Goal: Use online tool/utility: Use online tool/utility

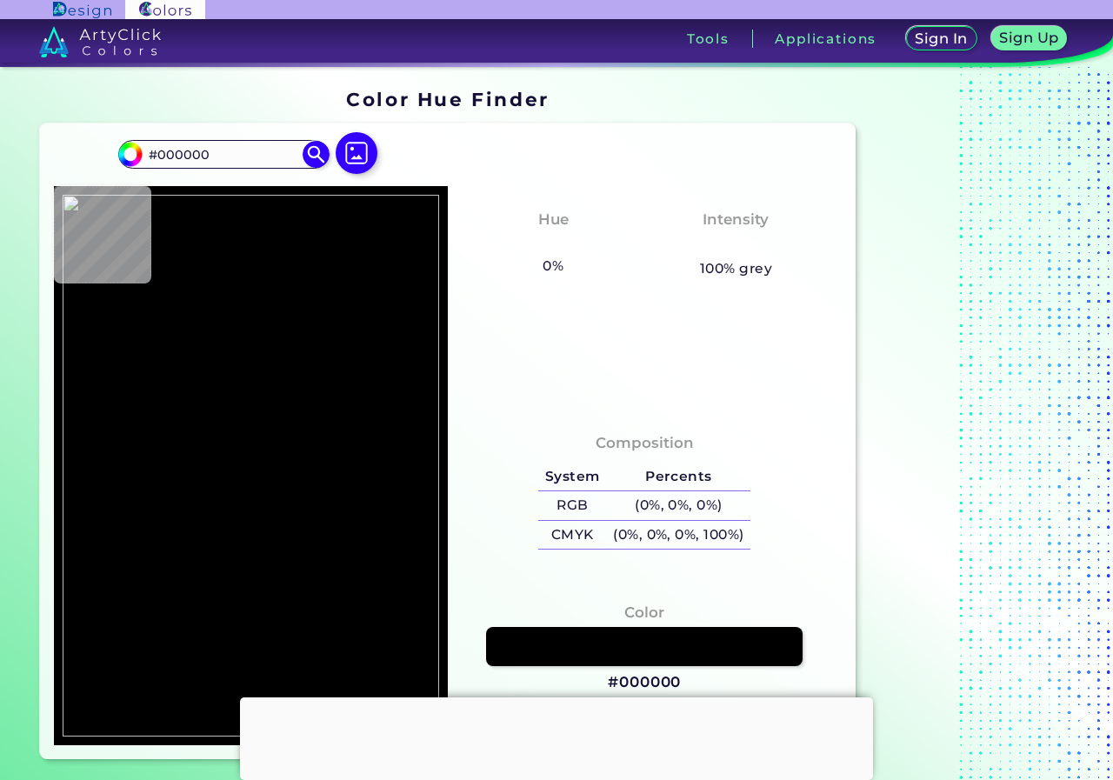
type input "#eff0f2"
type input "#EFF0F2"
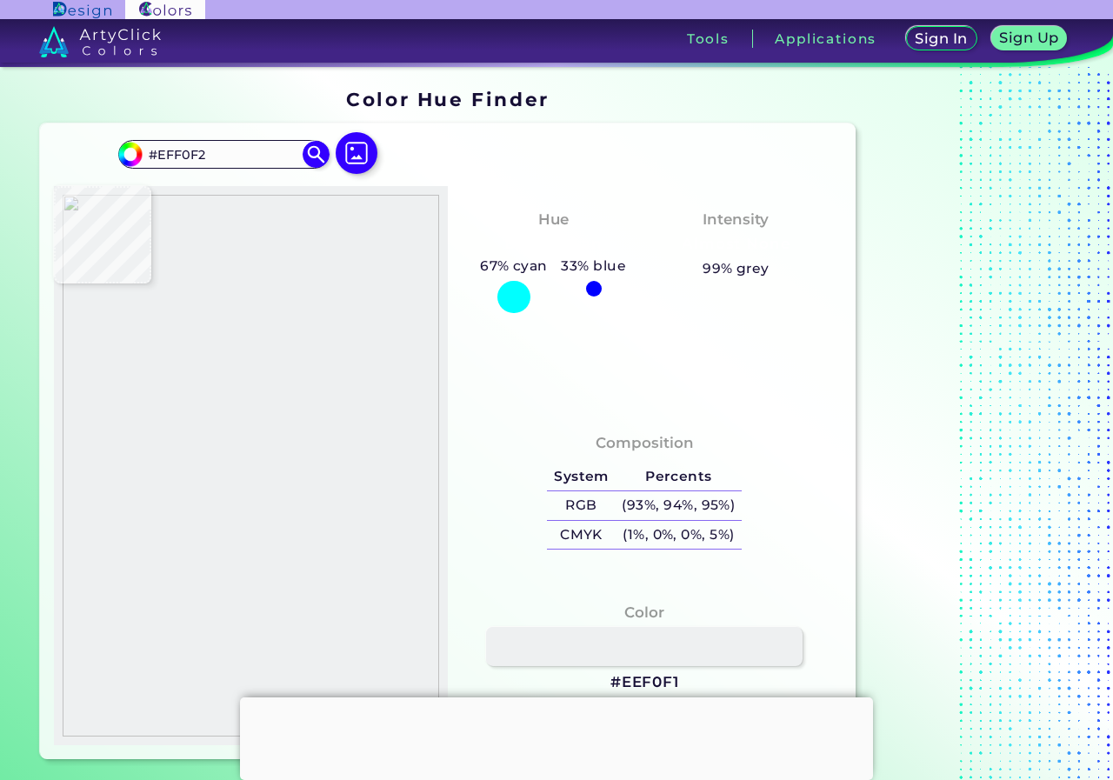
type input "#eef0f1"
type input "#EEF0F1"
type input "#eeeff1"
type input "#EEEFF1"
type input "#eef0f0"
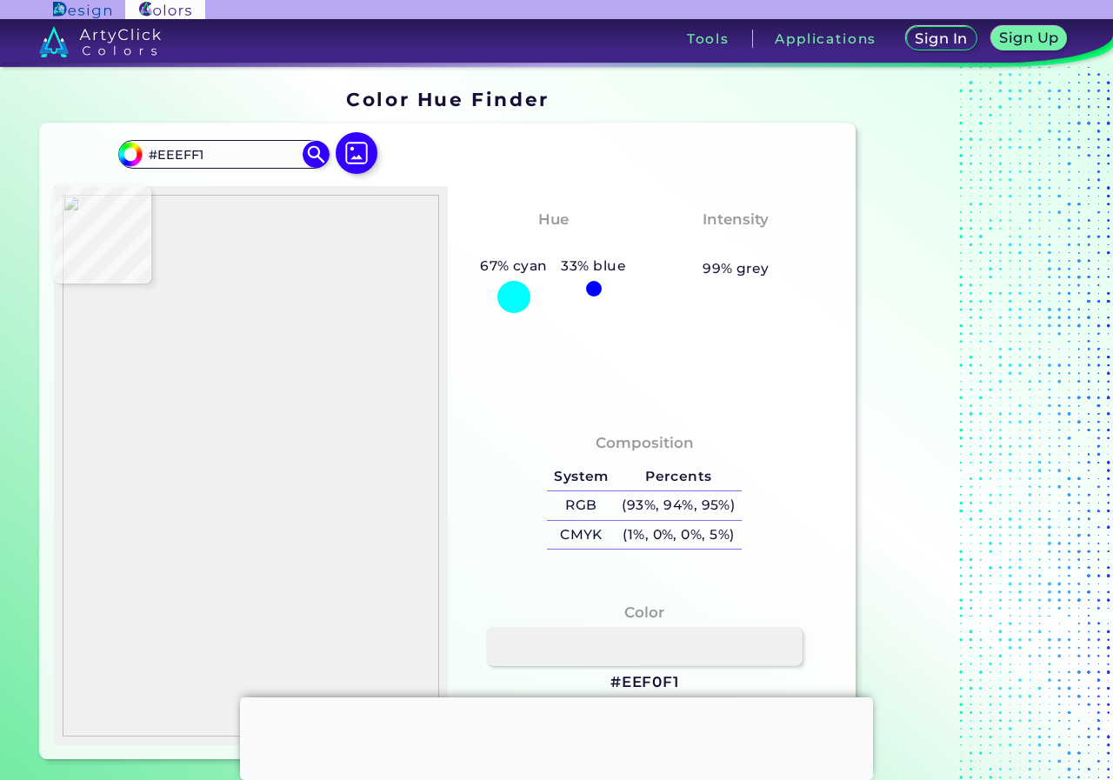
type input "#EEF0F0"
type input "#eef0ef"
type input "#EEF0EF"
type input "#eff1f0"
type input "#EFF1F0"
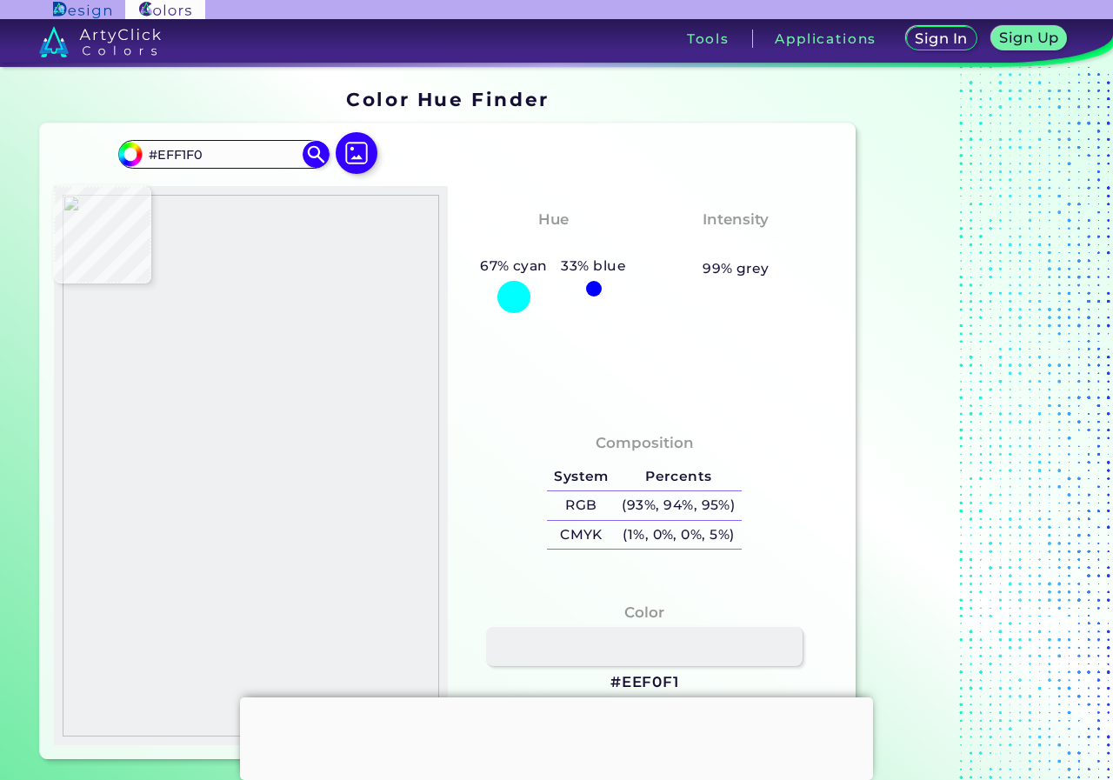
type input "#eeefef"
type input "#EEEFEF"
type input "#efeff1"
type input "#EFEFF1"
type input "#282724"
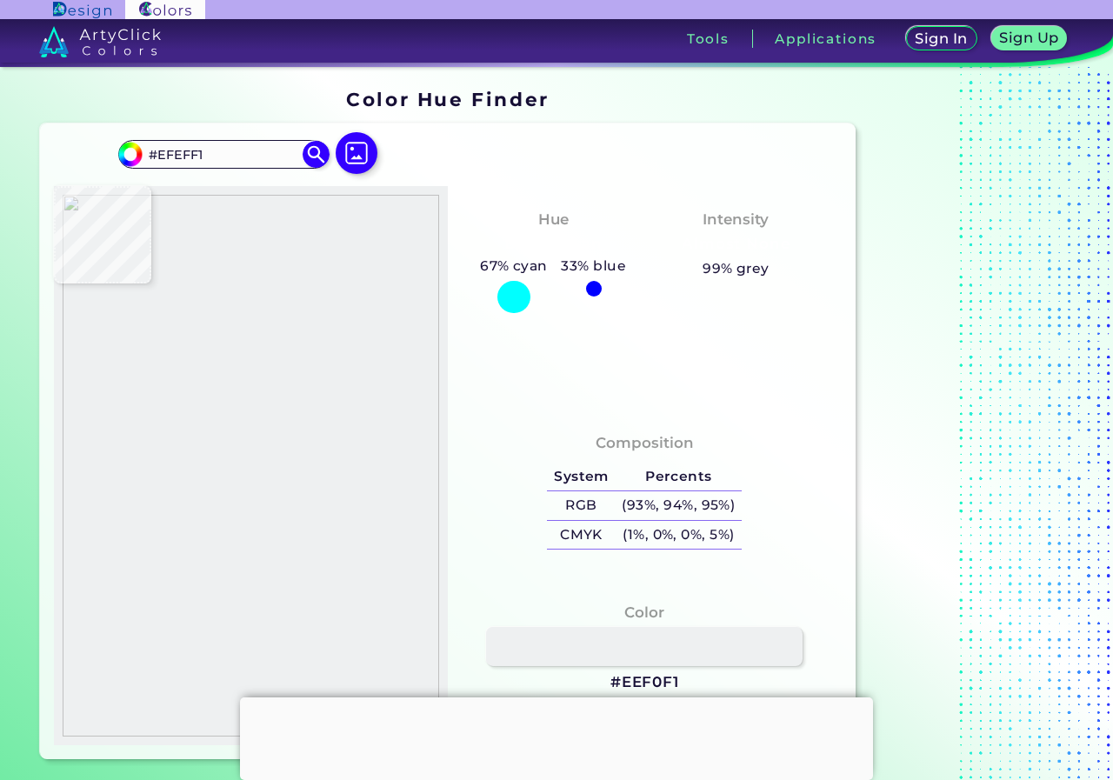
type input "#282724"
type input "#0e0e0d"
type input "#0E0E0D"
type input "#242420"
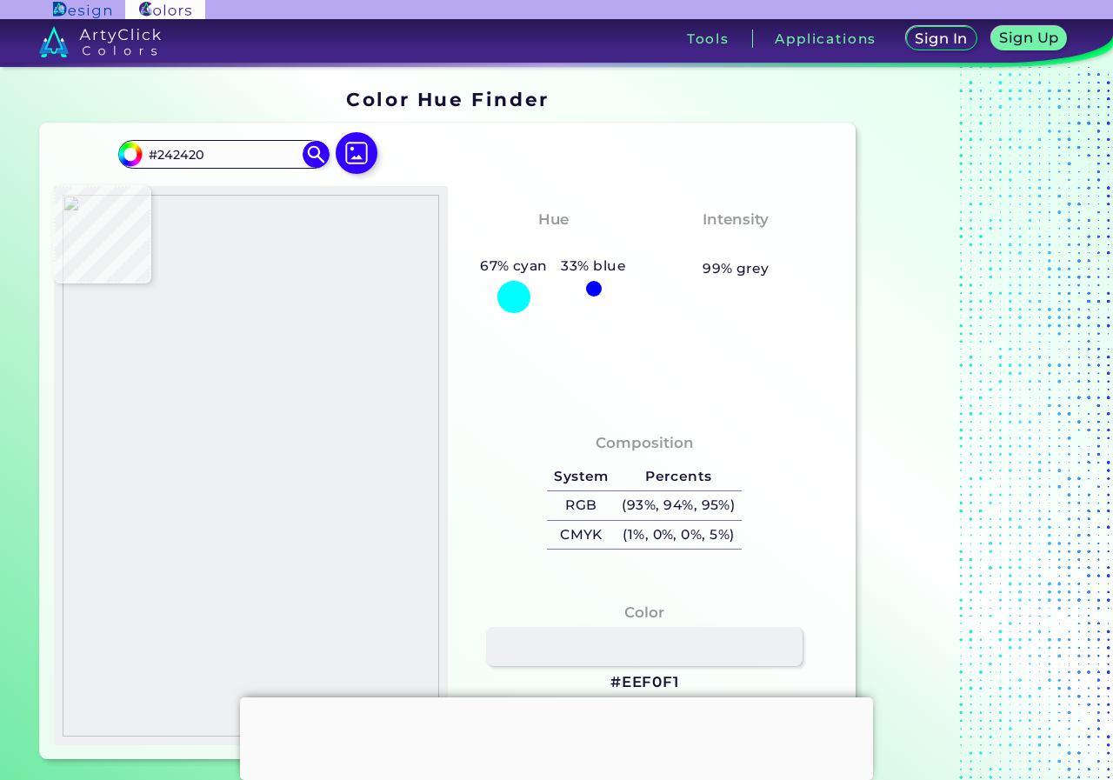
type input "#182029"
type input "#1b1d19"
type input "#1B1D19"
type input "#122638"
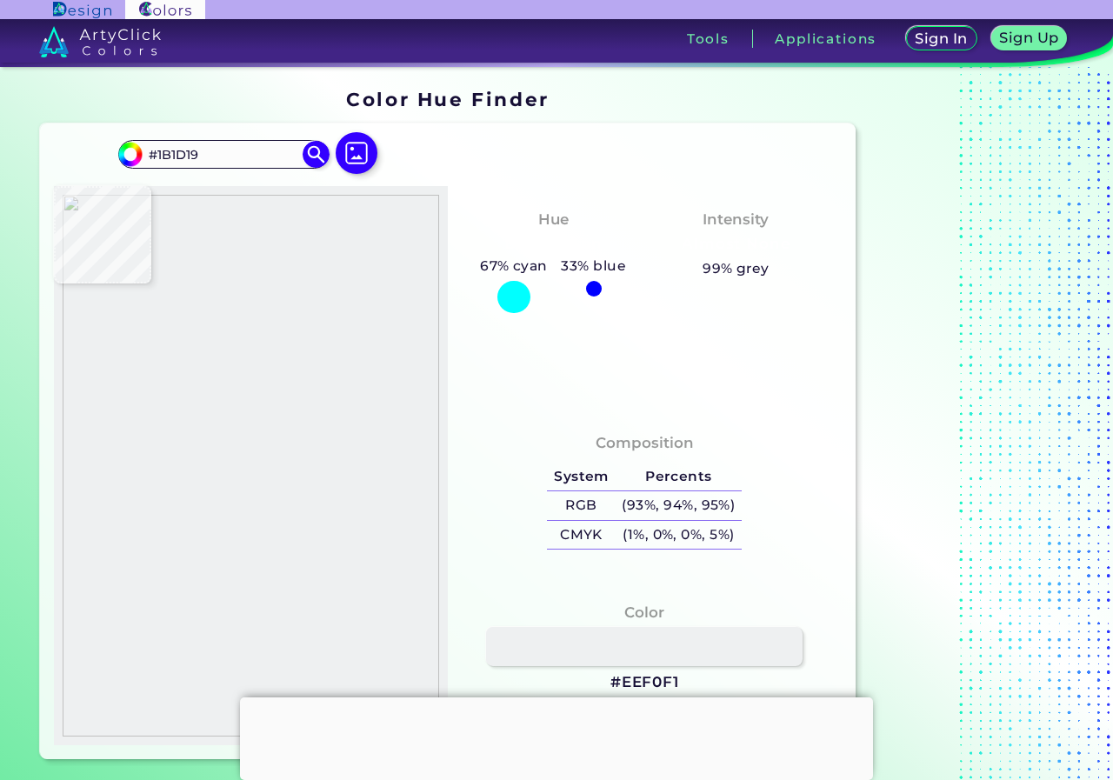
type input "#122638"
type input "#171819"
type input "#1e3547"
type input "#1E3547"
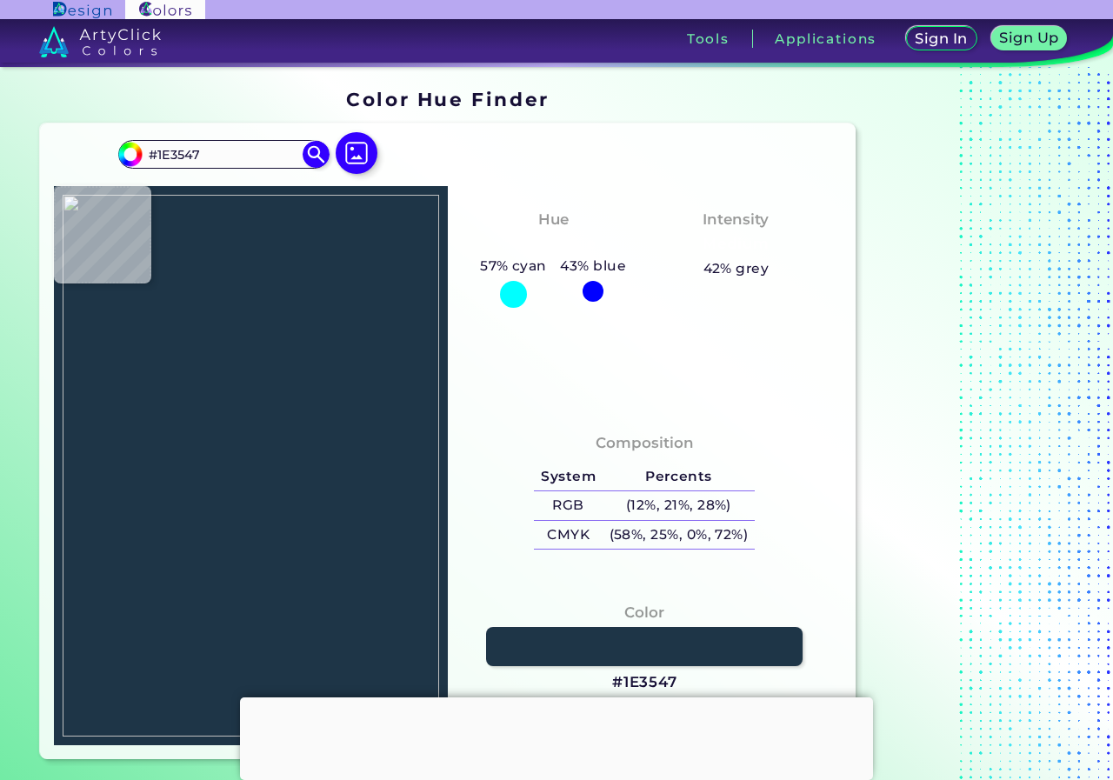
type input "#162c43"
type input "#162C43"
type input "#1e1f1d"
type input "#1E1F1D"
type input "#172c40"
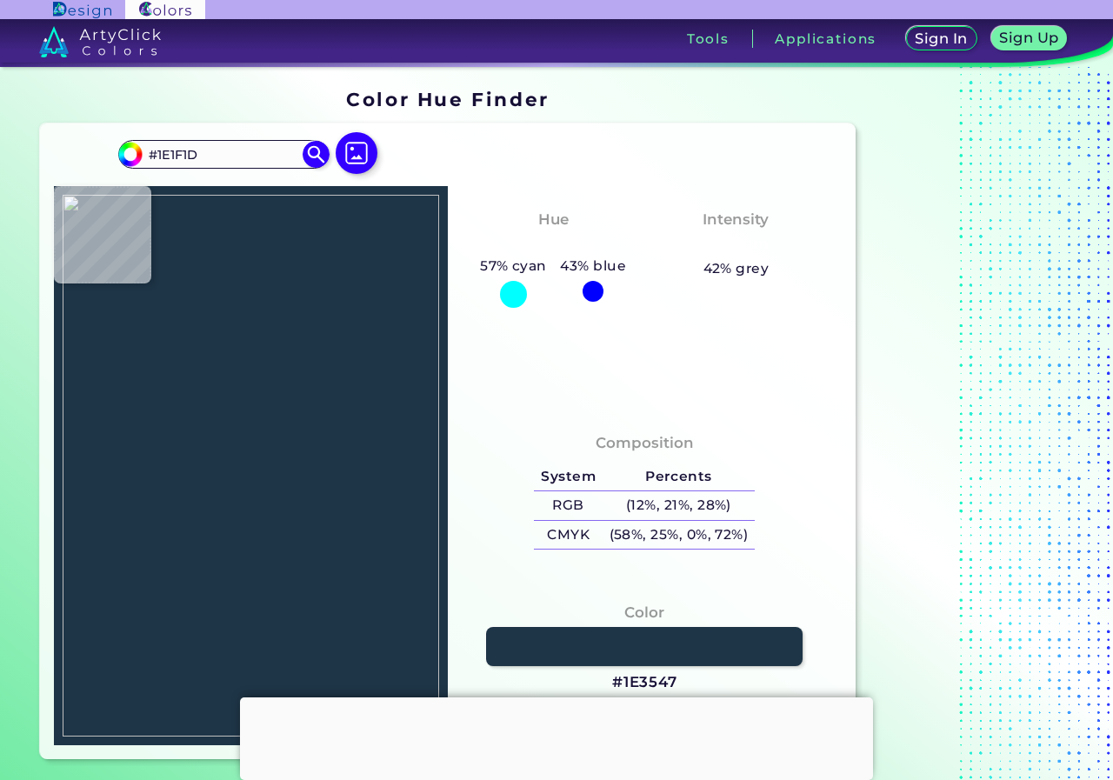
type input "#172C40"
type input "#22354c"
type input "#22354C"
type input "#182c42"
type input "#182C42"
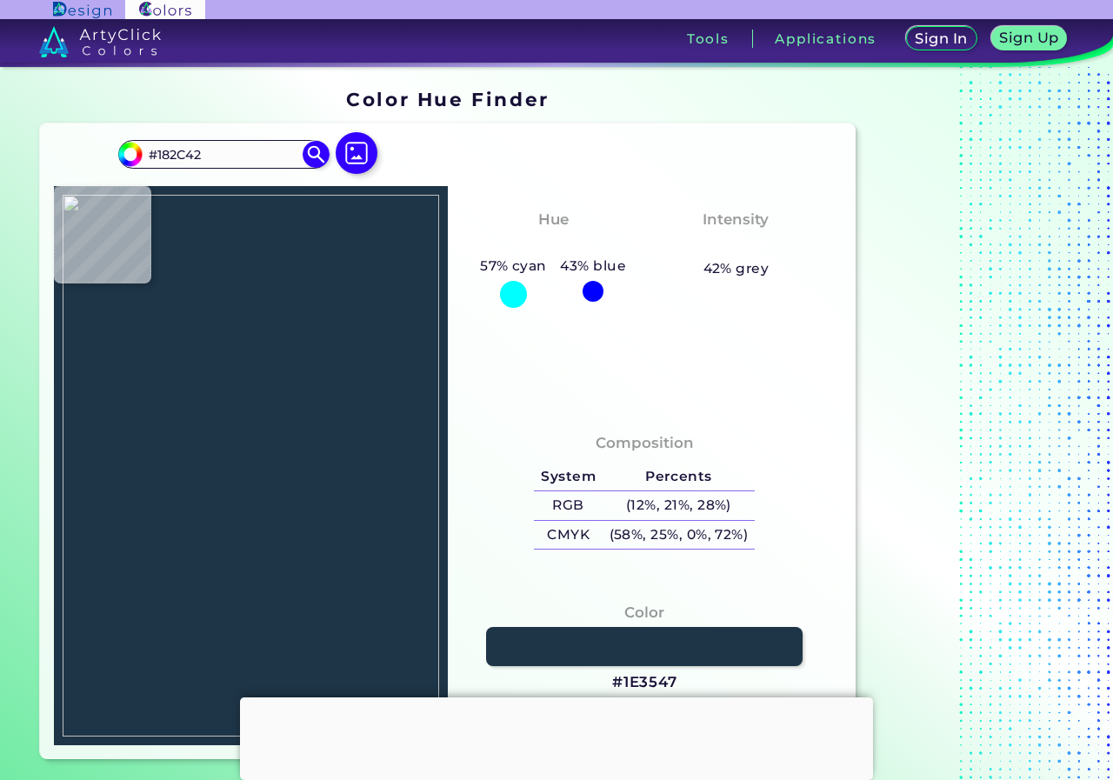
type input "#132538"
type input "#0c2237"
type input "#0C2237"
type input "#182e46"
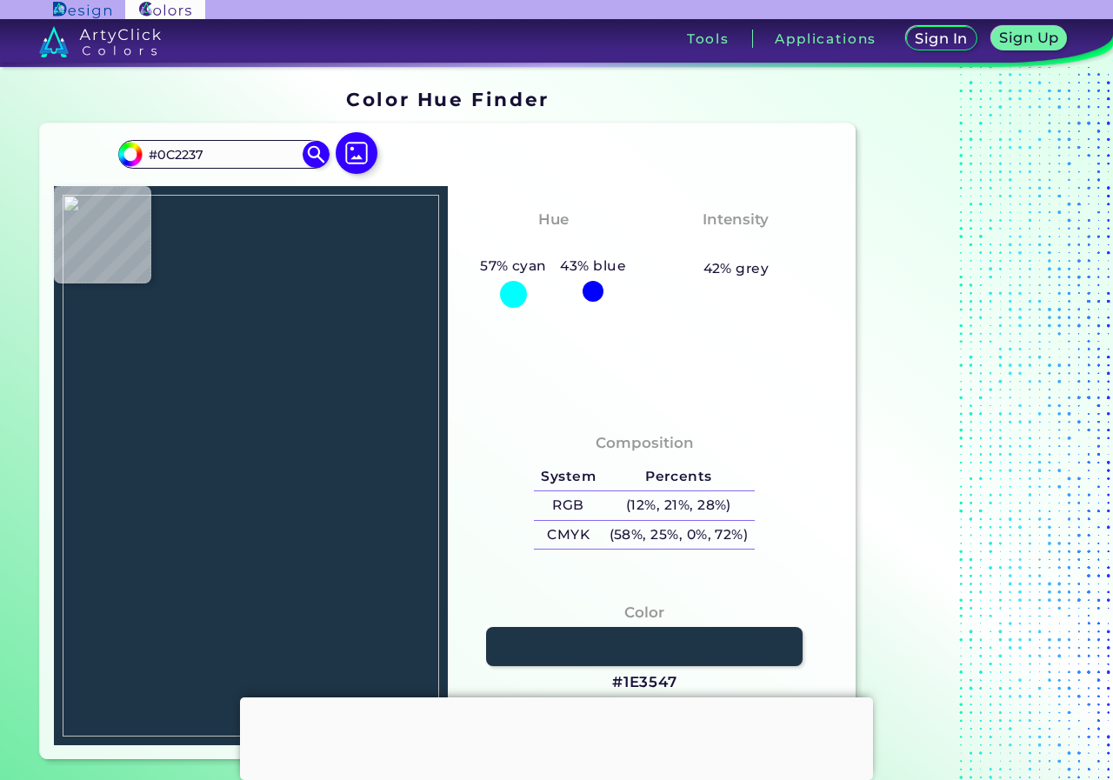
type input "#182E46"
type input "#162c41"
type input "#162C41"
type input "#233b51"
type input "#233B51"
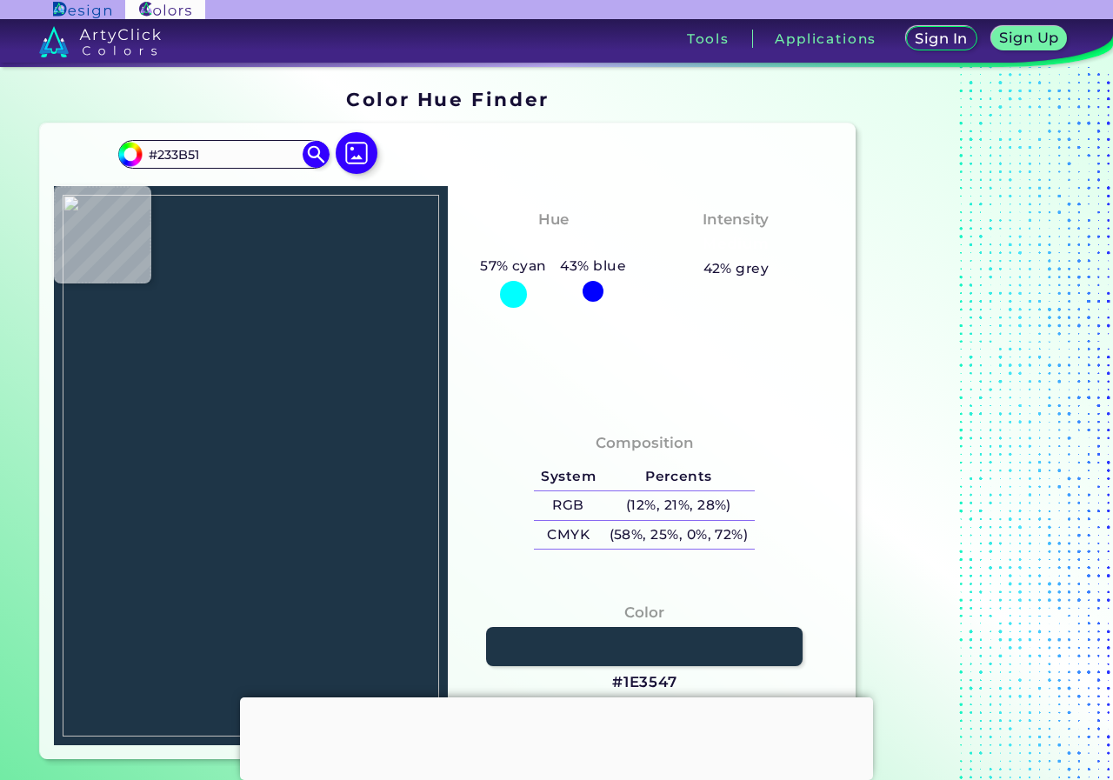
type input "#192e42"
type input "#192E42"
type input "#1a3044"
type input "#1A3044"
type input "#19334c"
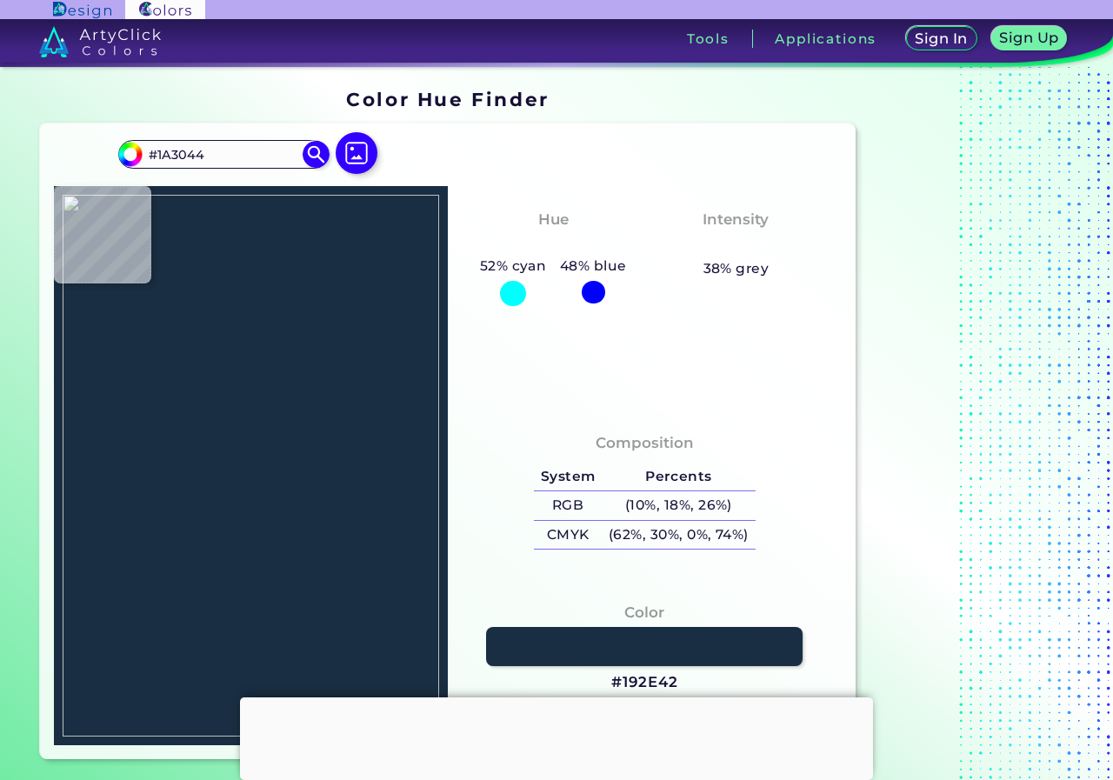
type input "#19334C"
type input "#183049"
type input "#19354a"
type input "#19354A"
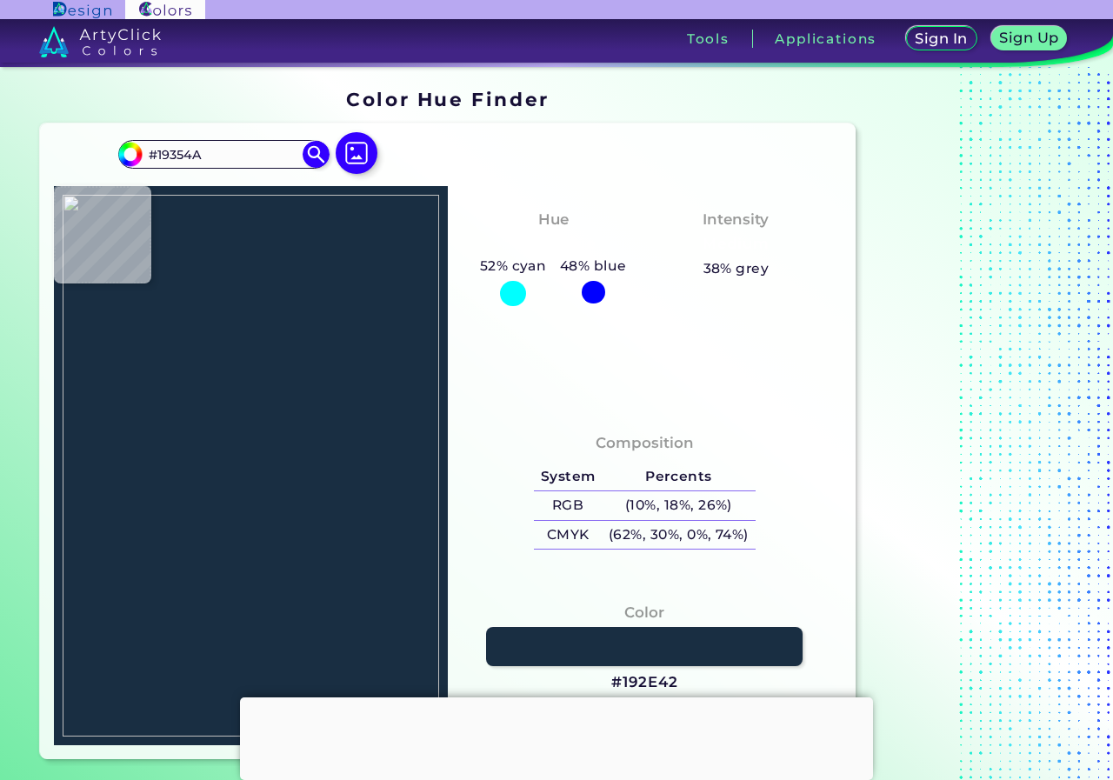
type input "#1d3448"
type input "#1D3448"
type input "#192f41"
type input "#192F41"
type input "#264156"
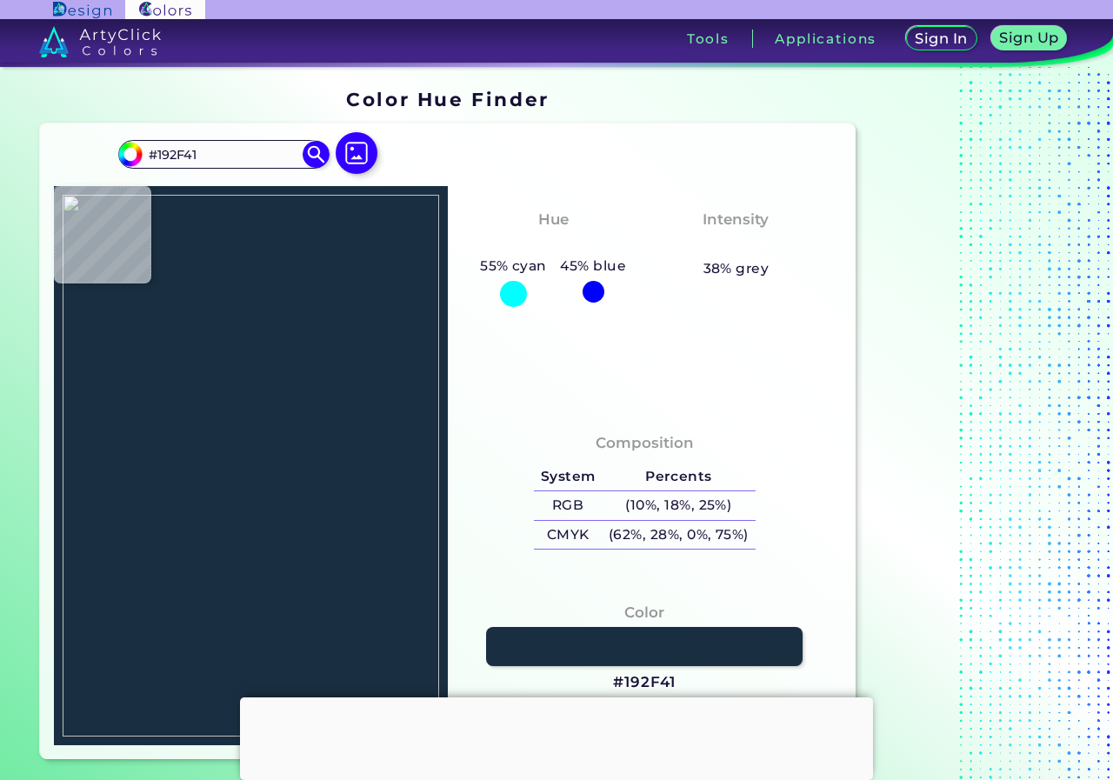
type input "#264156"
type input "#1d3952"
type input "#1D3952"
type input "#1e3953"
type input "#1E3953"
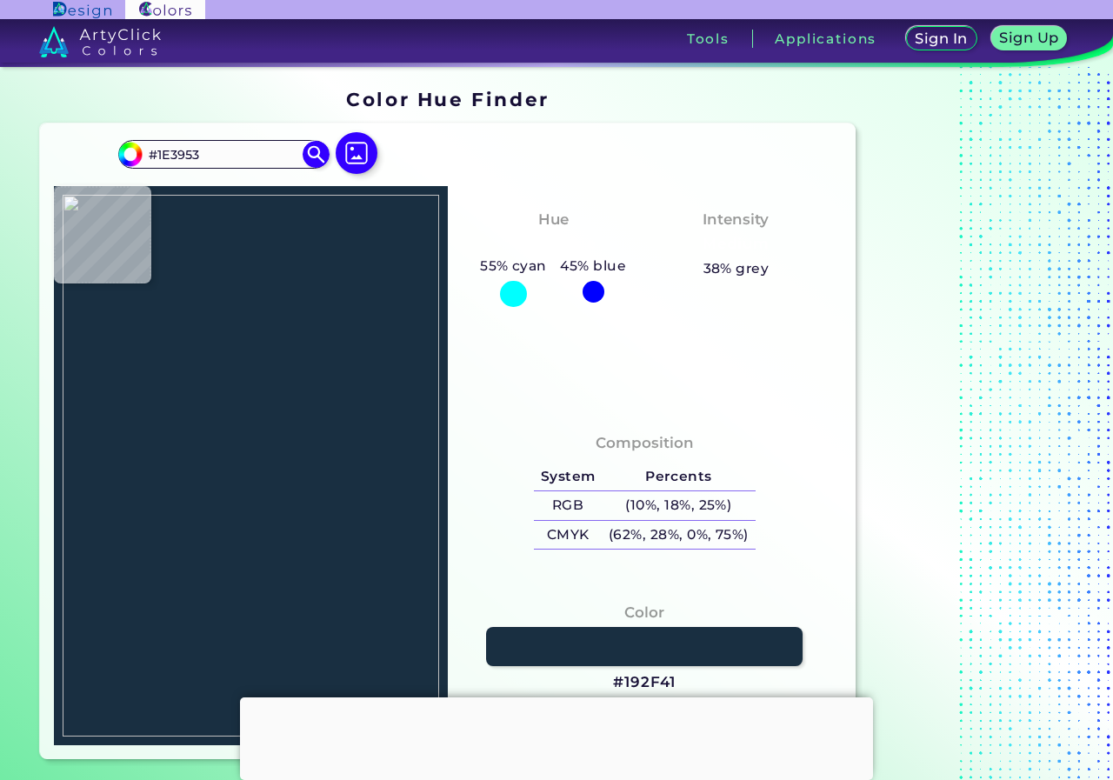
type input "#2a465f"
type input "#2A465F"
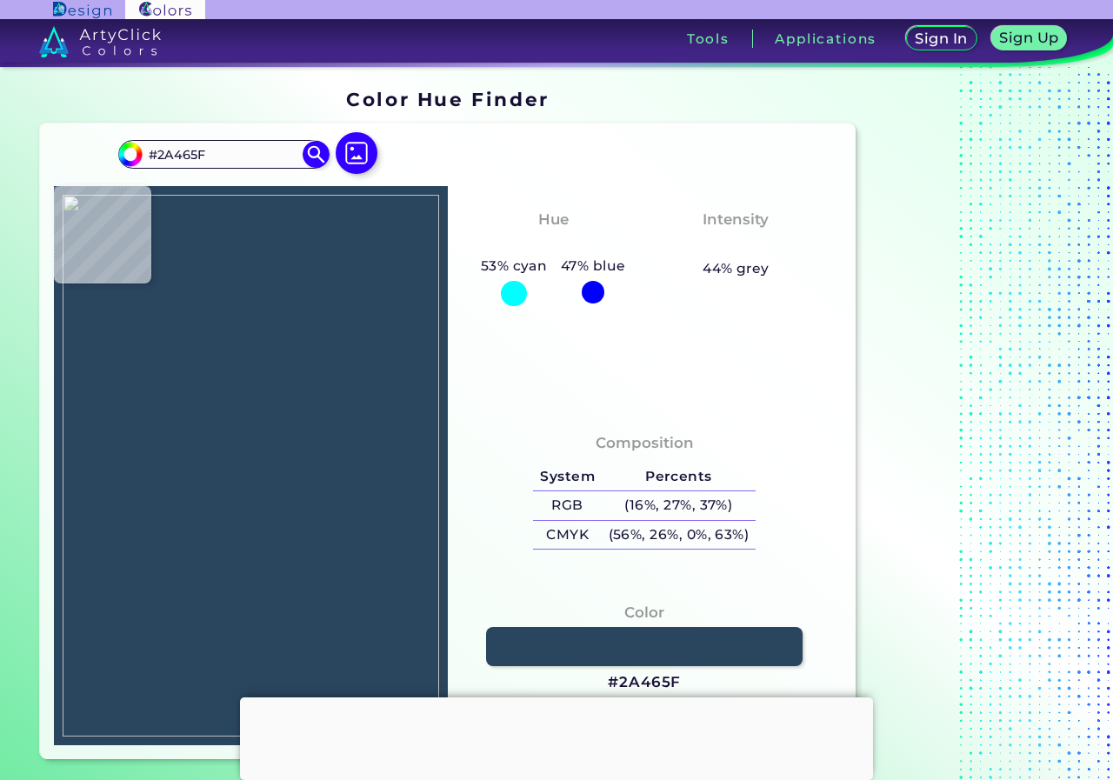
type input "#253d53"
type input "#253D53"
type input "#243f59"
type input "#243F59"
type input "#223e56"
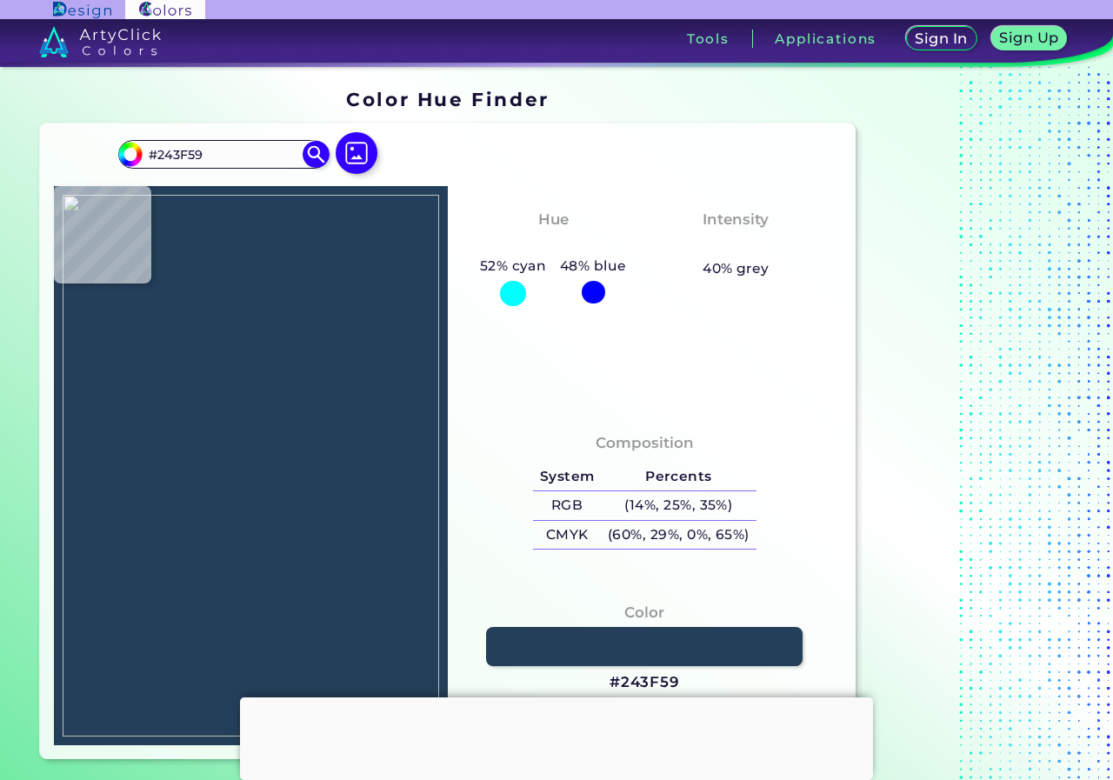
type input "#223E56"
type input "#2b4e6a"
type input "#2B4E6A"
type input "#23394f"
type input "#23394F"
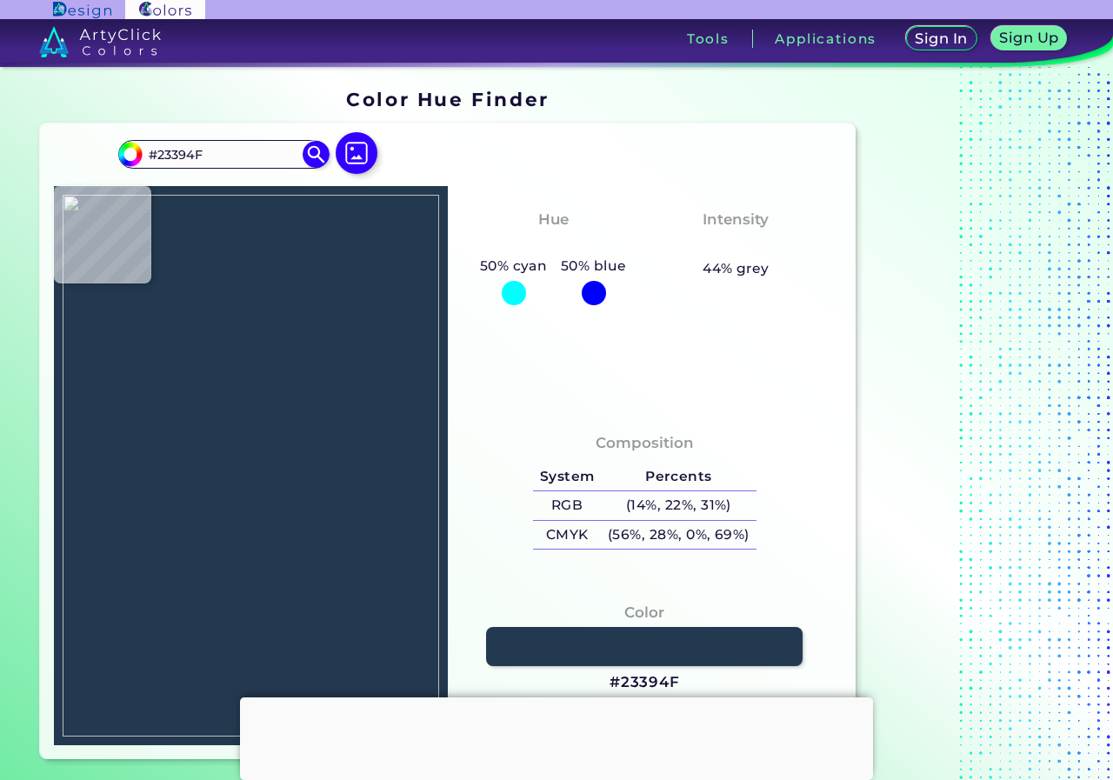
type input "#1d354f"
type input "#1D354F"
type input "#2b4e6a"
type input "#2B4E6A"
type input "#243f59"
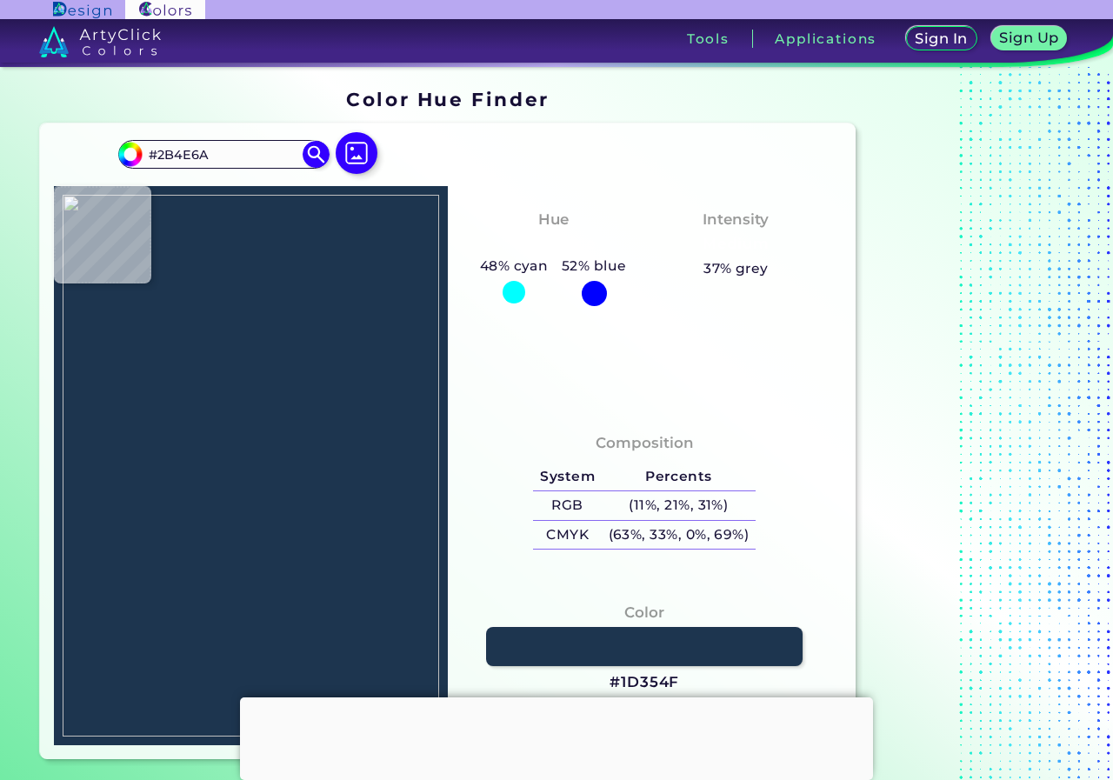
type input "#243F59"
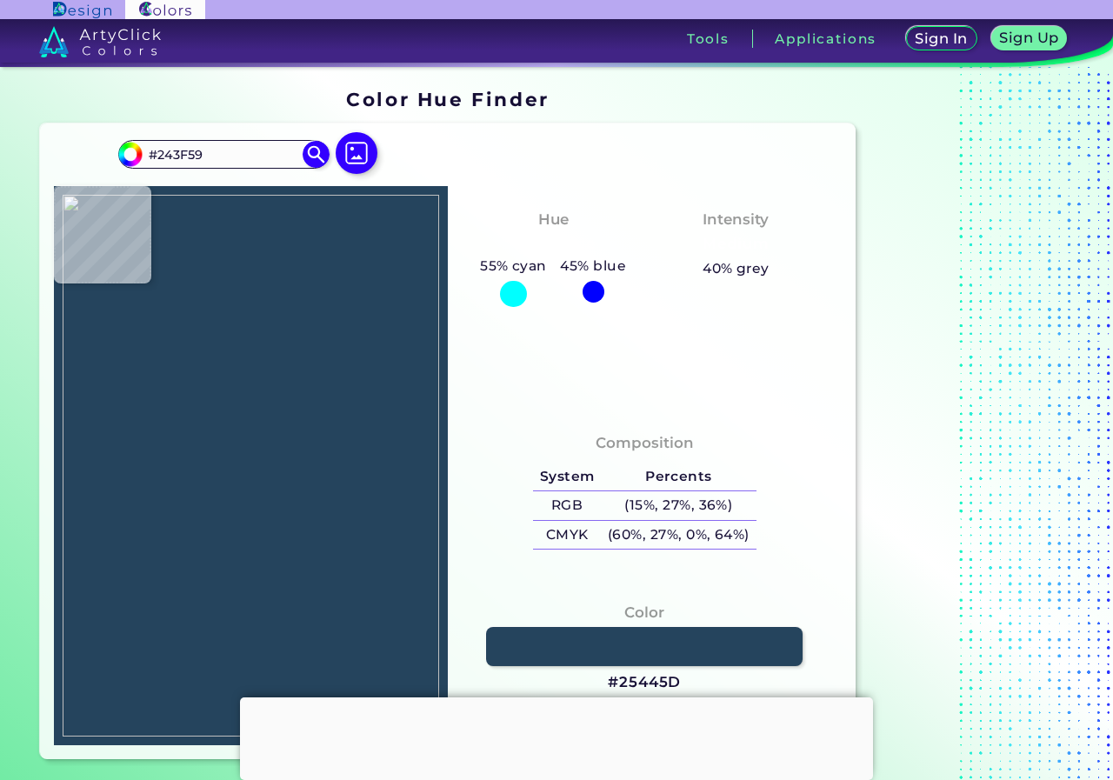
type input "#25445d"
type input "#25445D"
type input "#1b354f"
type input "#1B354F"
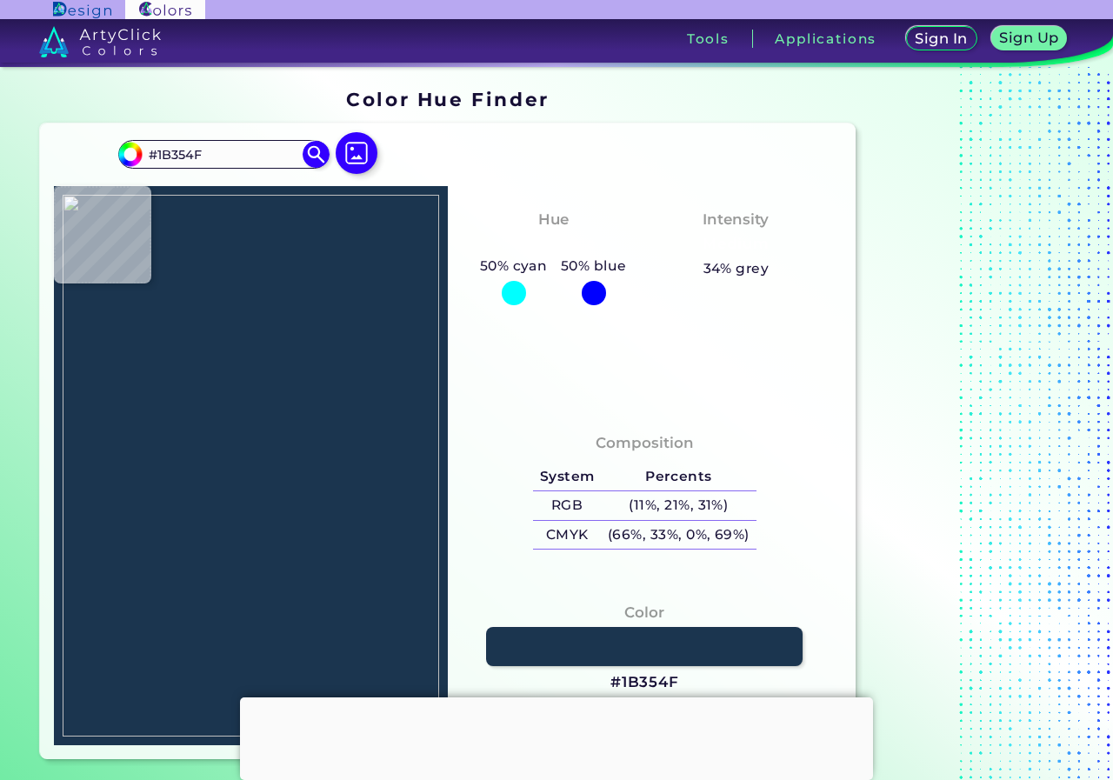
type input "#234562"
type input "#233d55"
type input "#233D55"
type input "#132841"
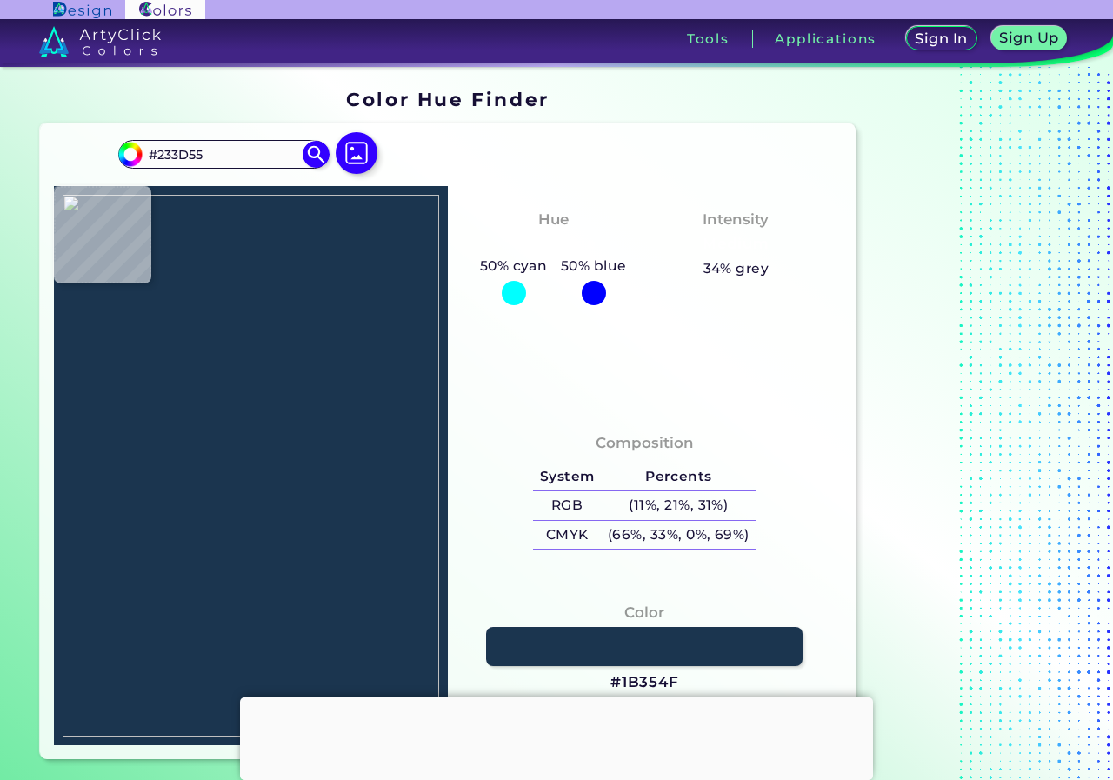
type input "#132841"
type input "#18334c"
type input "#18334C"
type input "#284259"
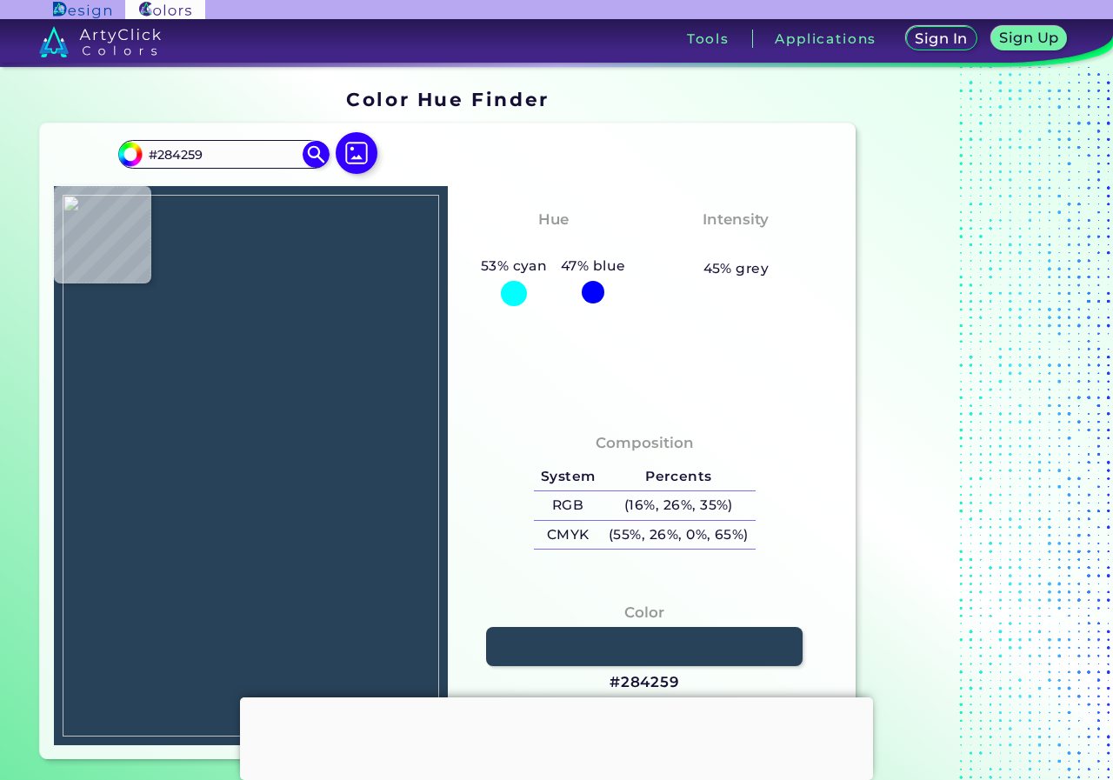
type input "#345068"
type input "#183149"
type input "#162f47"
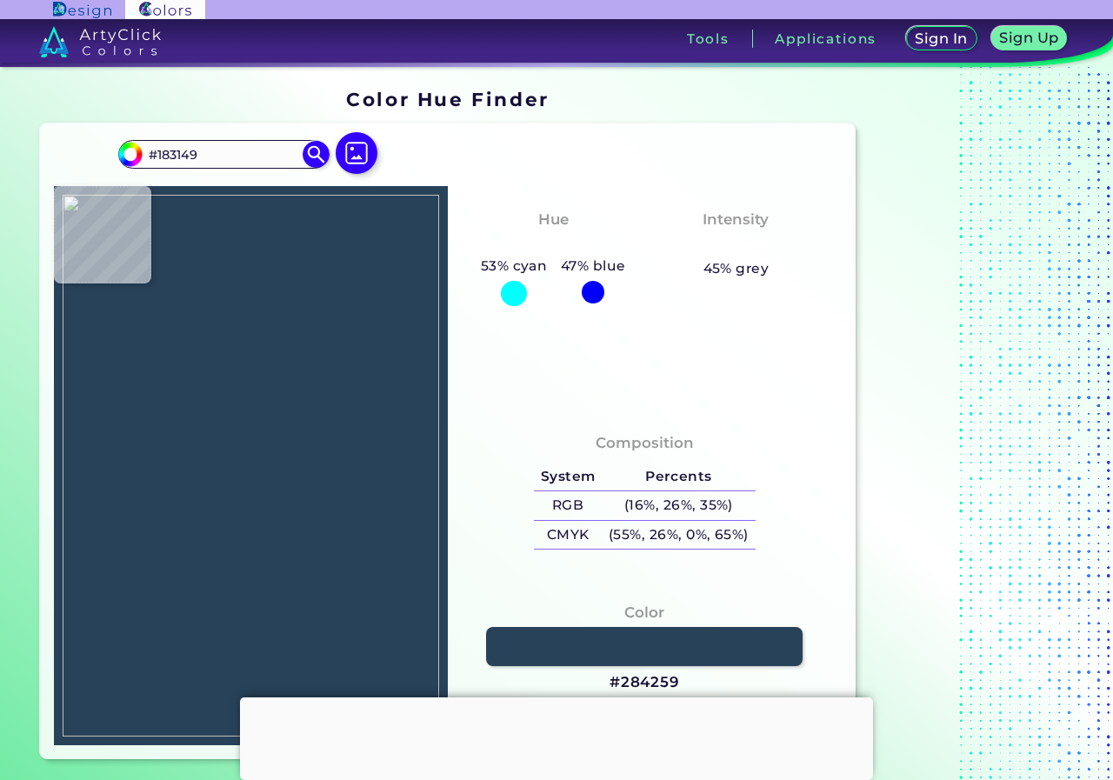
type input "#162F47"
type input "#142d45"
type input "#142D45"
type input "#1e3750"
type input "#1E3750"
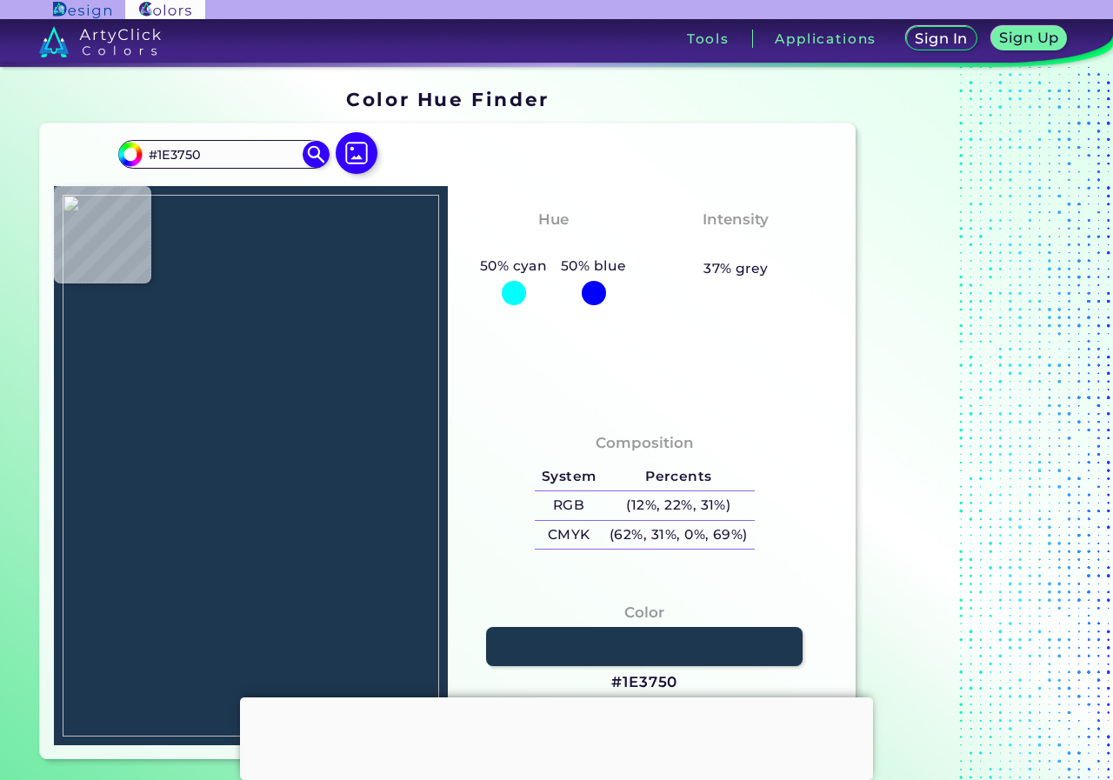
type input "#152b43"
type input "#152B43"
type input "#203a53"
type input "#203A53"
type input "#0e1e2f"
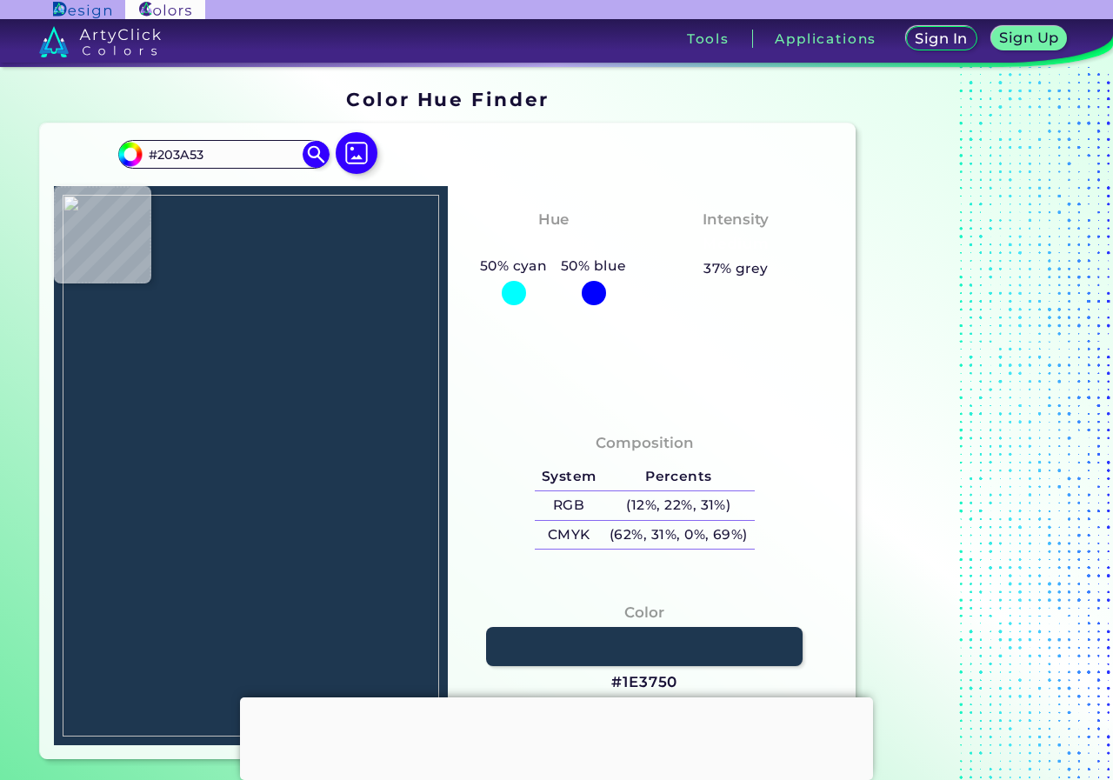
type input "#0E1E2F"
type input "#14283d"
type input "#14283D"
type input "#2b4761"
type input "#2B4761"
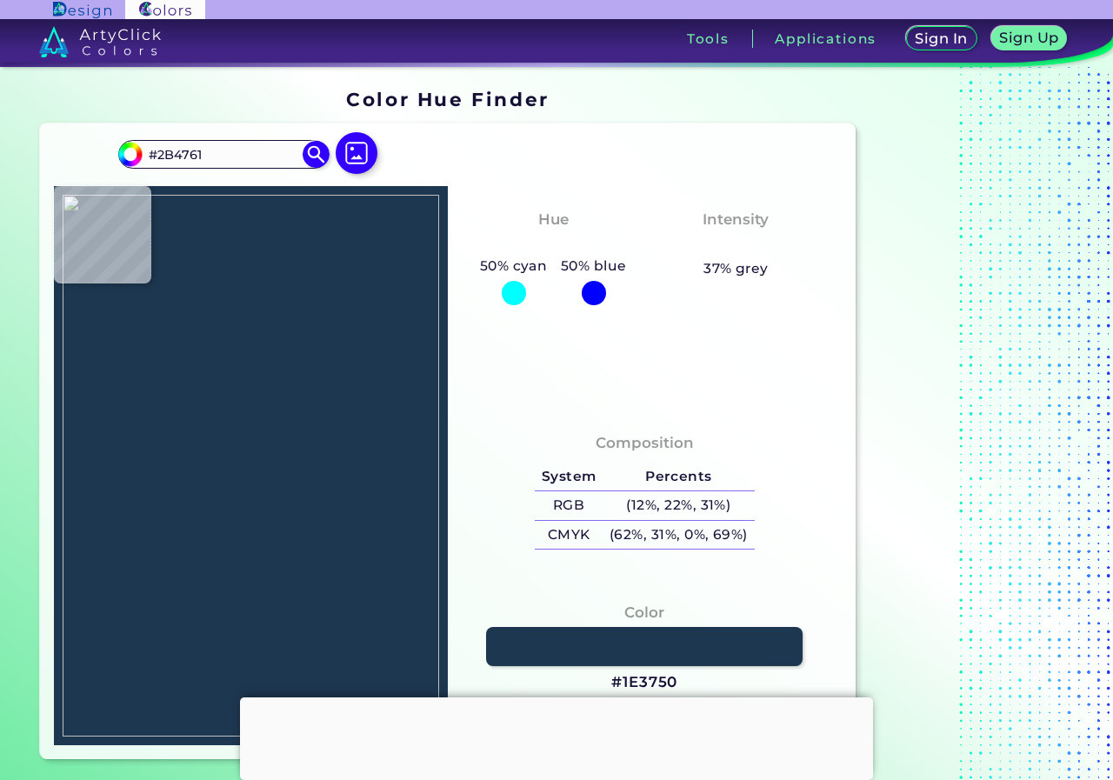
type input "#183045"
type input "#1d334a"
type input "#1D334A"
type input "#13273b"
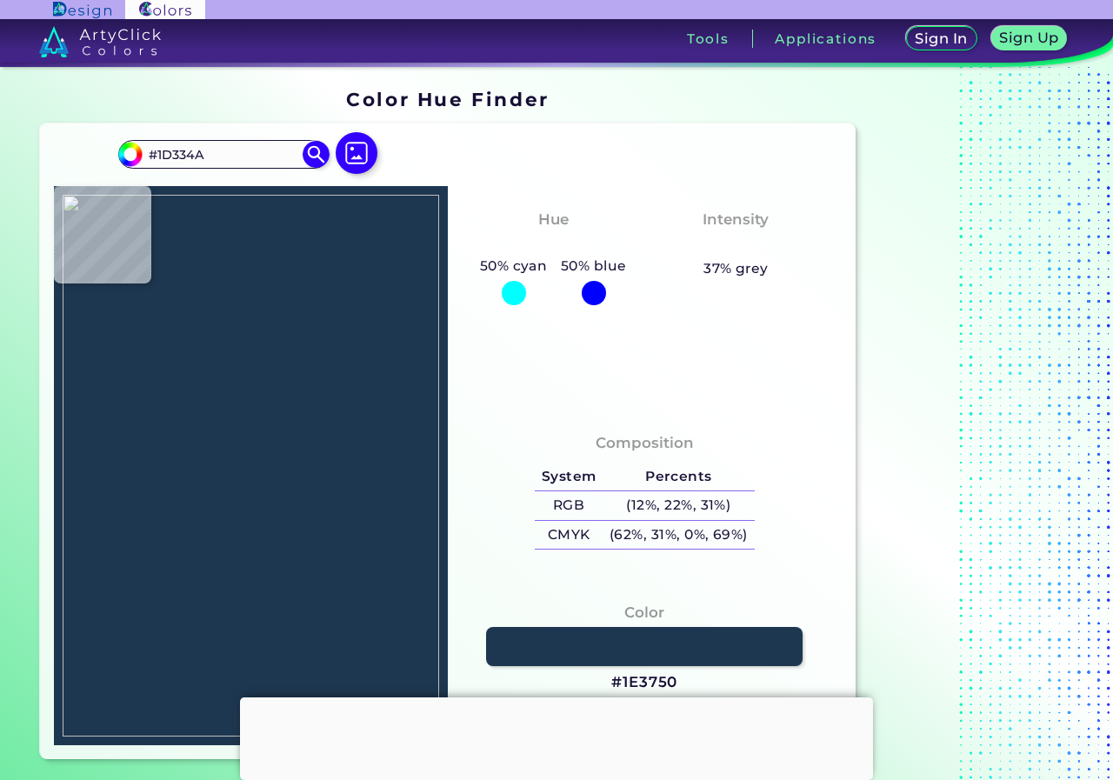
type input "#13273B"
type input "#131d26"
type input "#131D26"
type input "#223c56"
type input "#223C56"
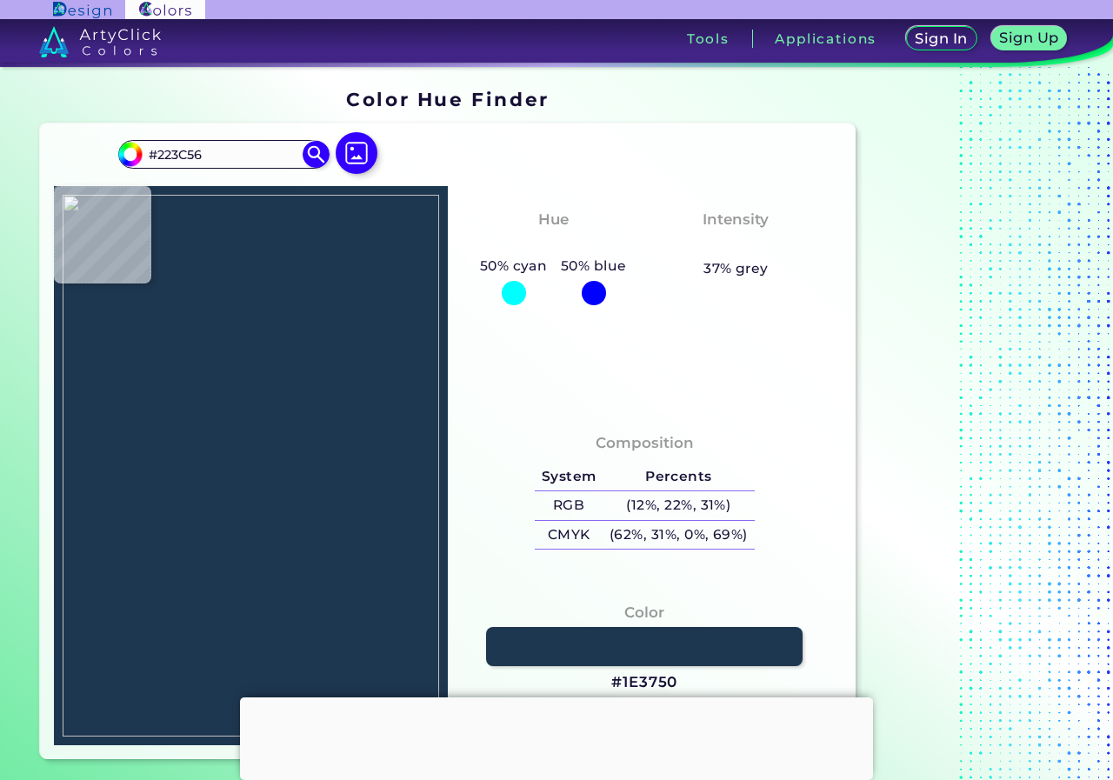
type input "#122132"
type input "#13273c"
type input "#13273C"
type input "#0a1b29"
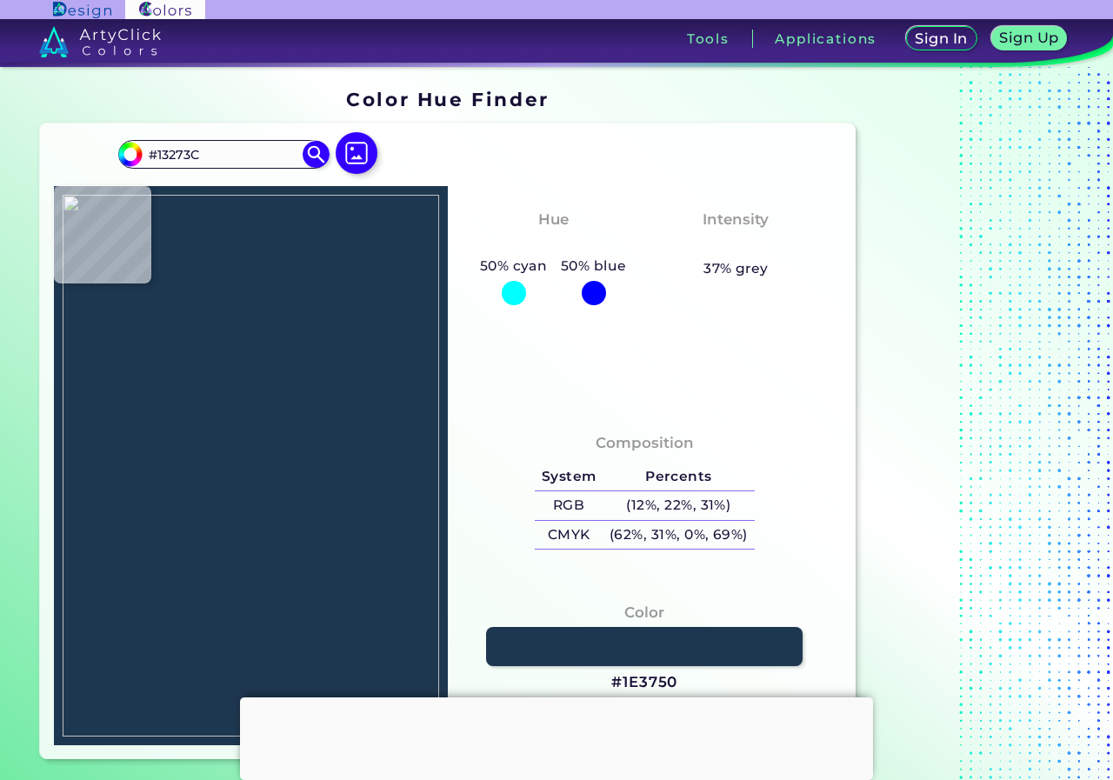
type input "#0A1B29"
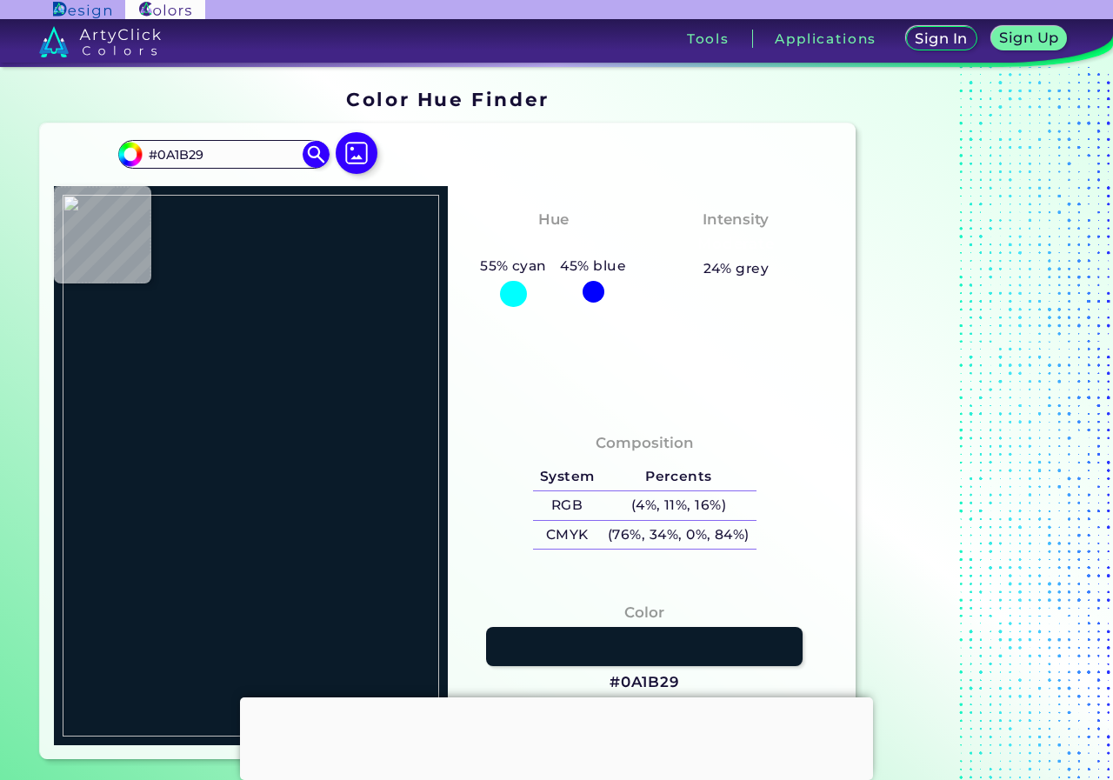
type input "#213549"
type input "#243a55"
type input "#243A55"
type input "#1a344f"
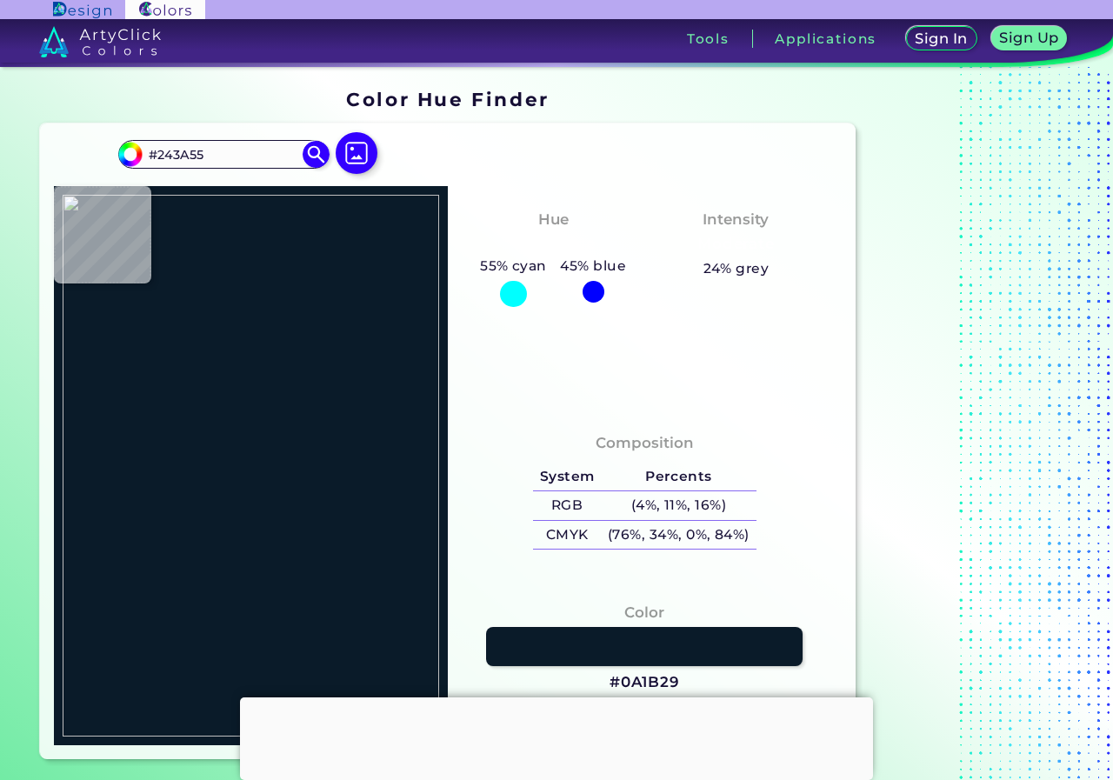
type input "#1A344F"
type input "#253e55"
type input "#253E55"
type input "#0e1c2e"
type input "#0E1C2E"
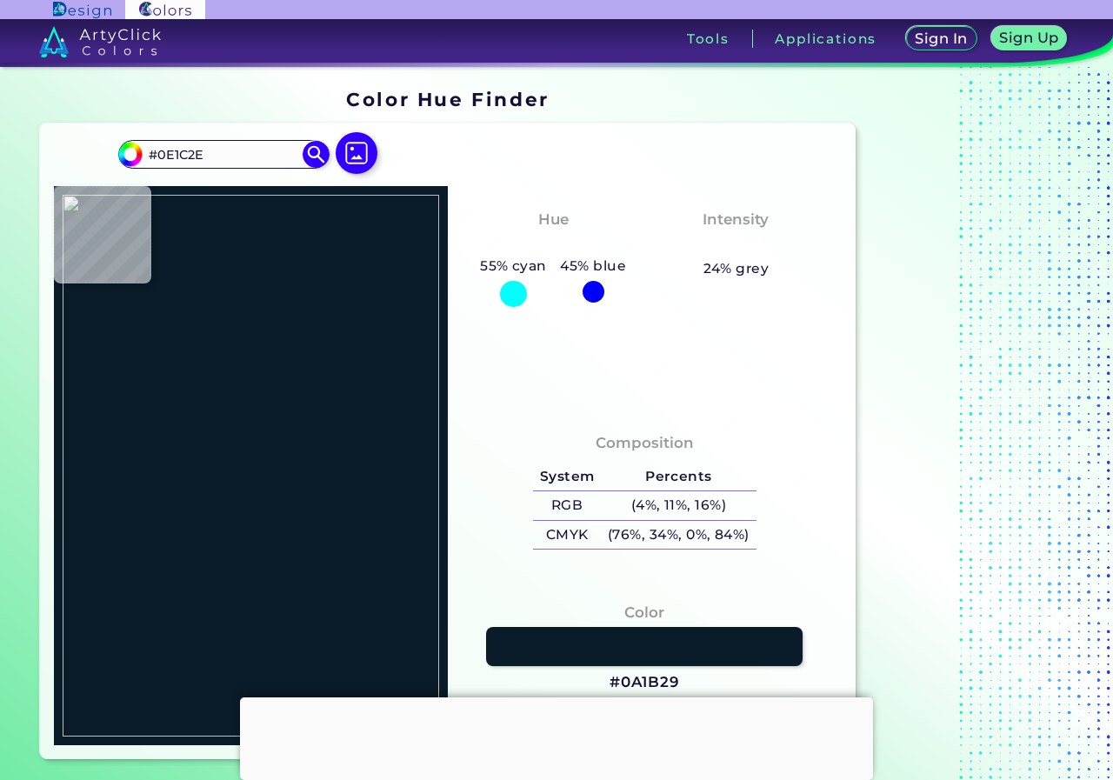
type input "#142336"
type input "#223b53"
type input "#223B53"
type input "#28435d"
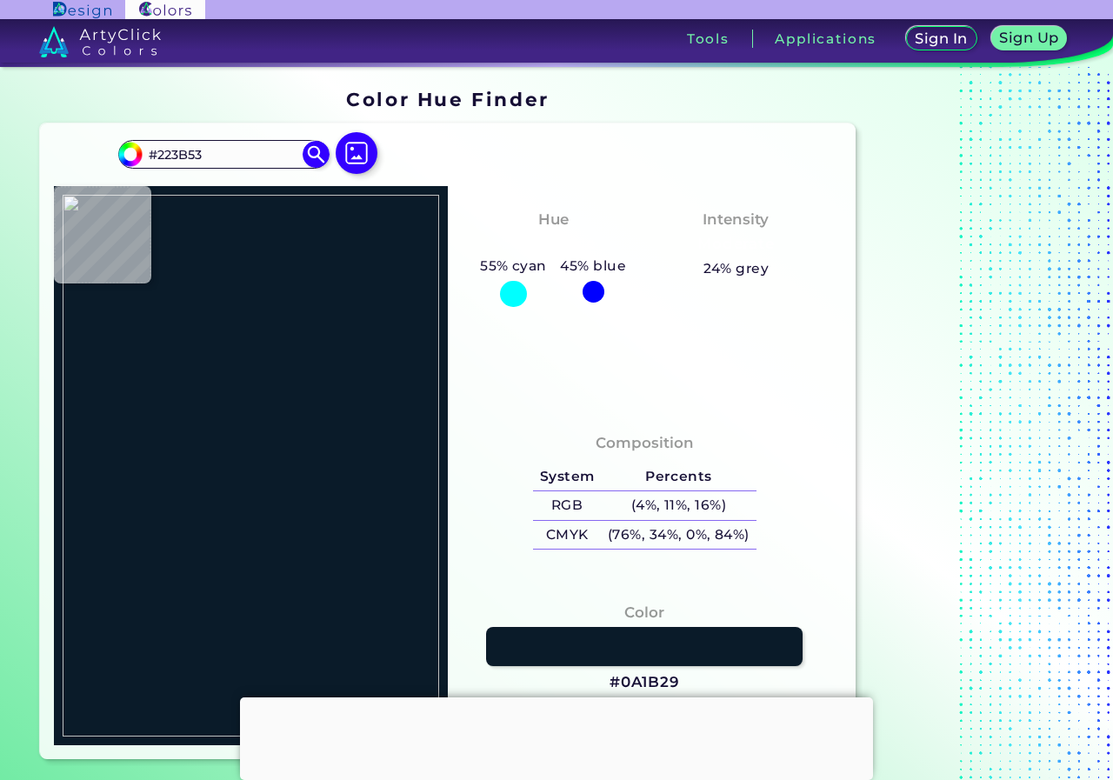
type input "#28435D"
type input "#233c54"
type input "#233C54"
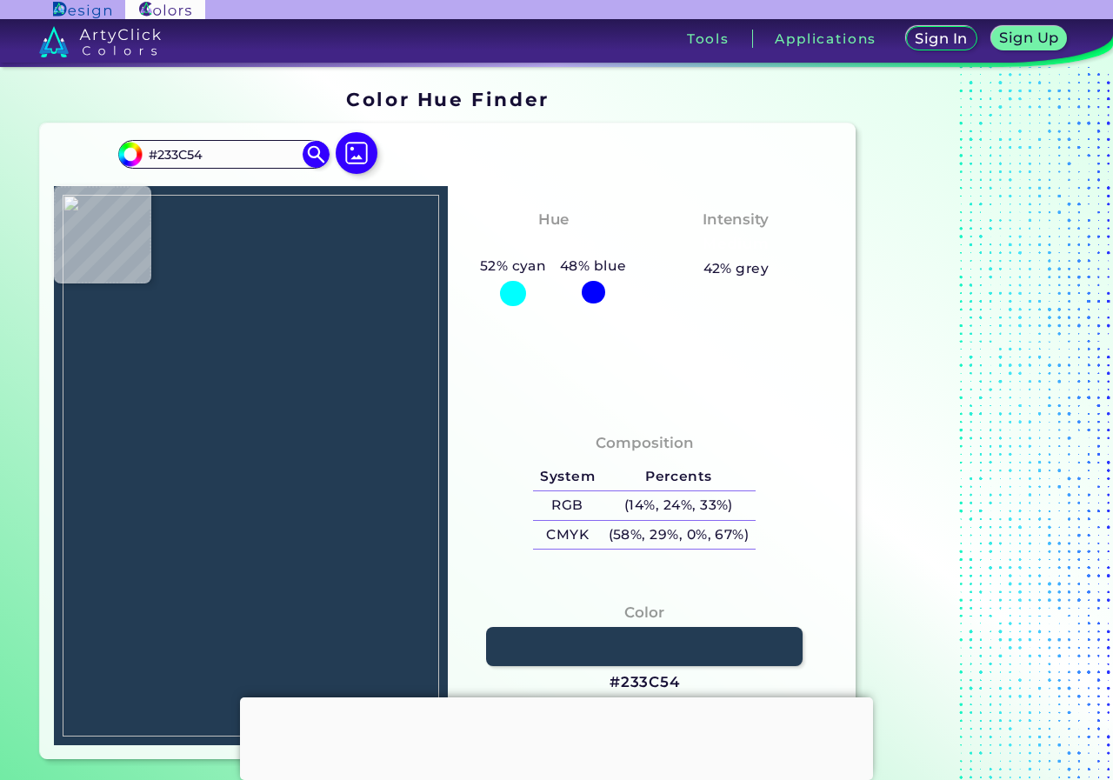
type input "#193046"
type input "#203a53"
type input "#203A53"
type input "#2c4a64"
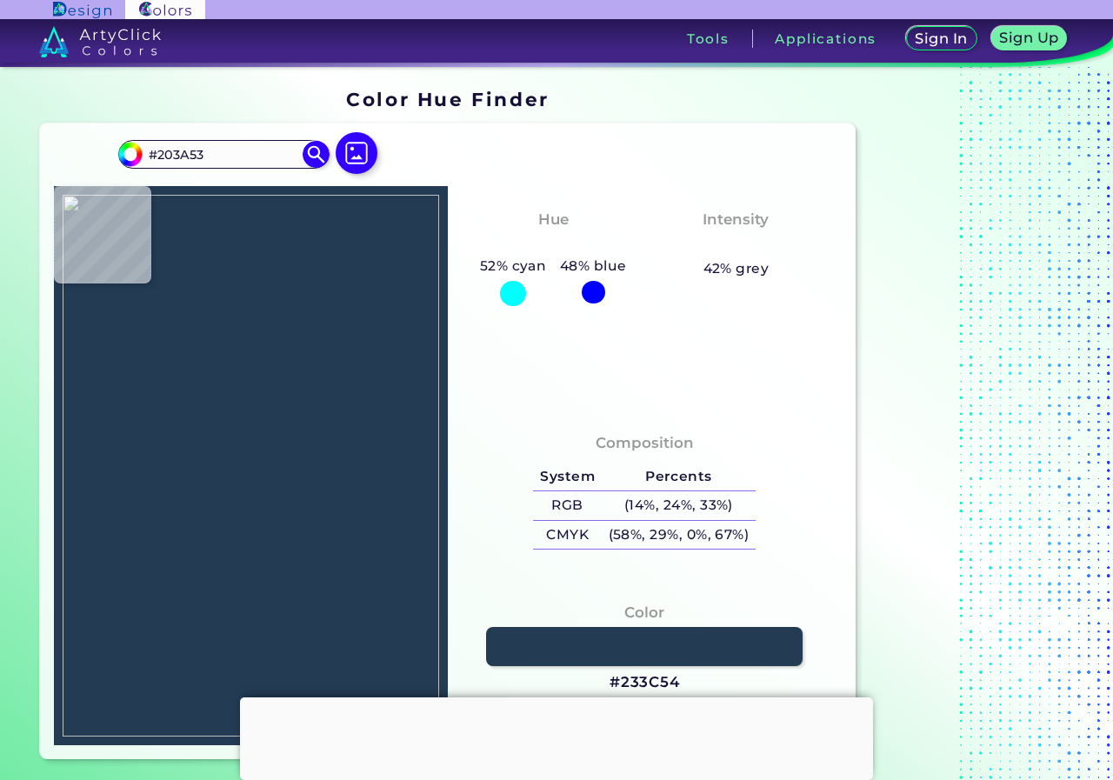
type input "#2C4A64"
type input "#14283c"
type input "#14283C"
type input "#102335"
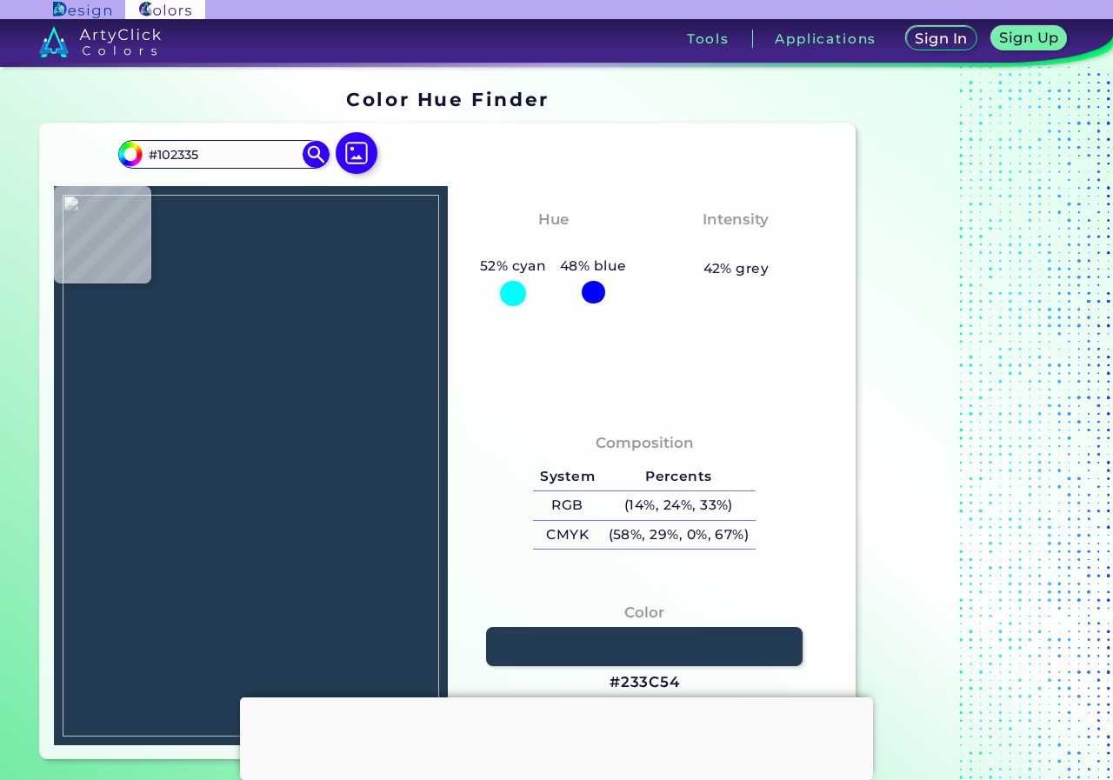
type input "#172b3f"
type input "#172B3F"
type input "#132639"
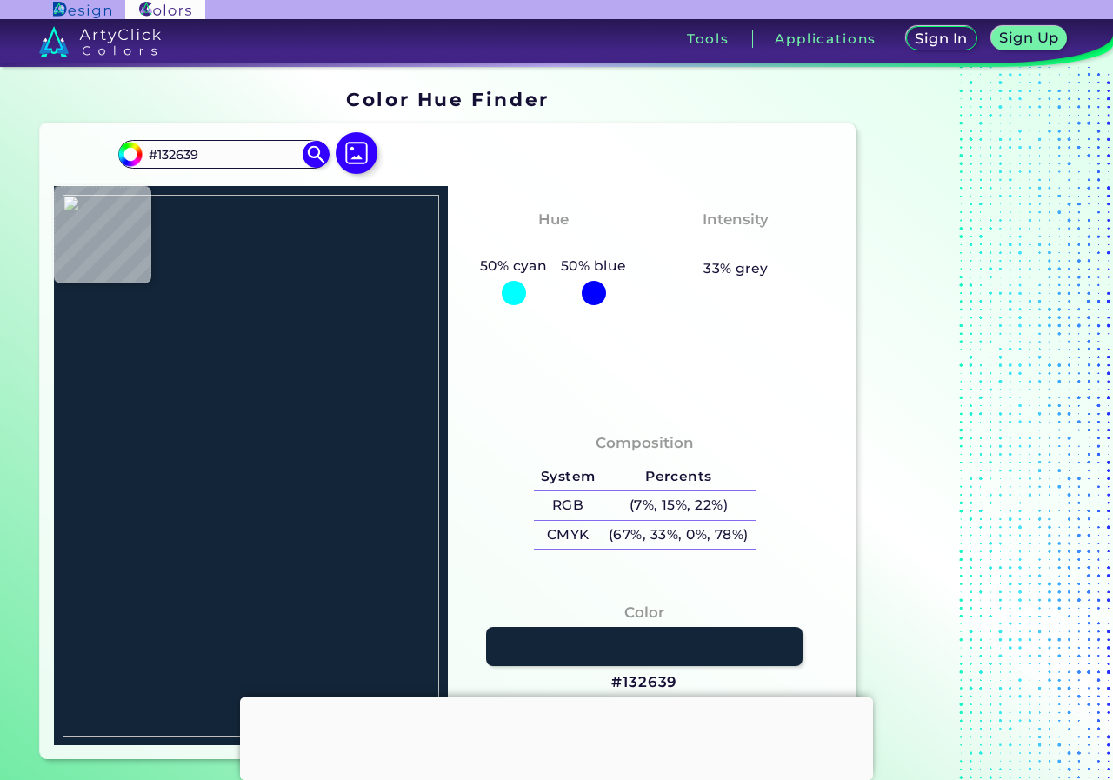
type input "#24394e"
type input "#24394E"
type input "#1d2f42"
type input "#1D2F42"
type input "#20354a"
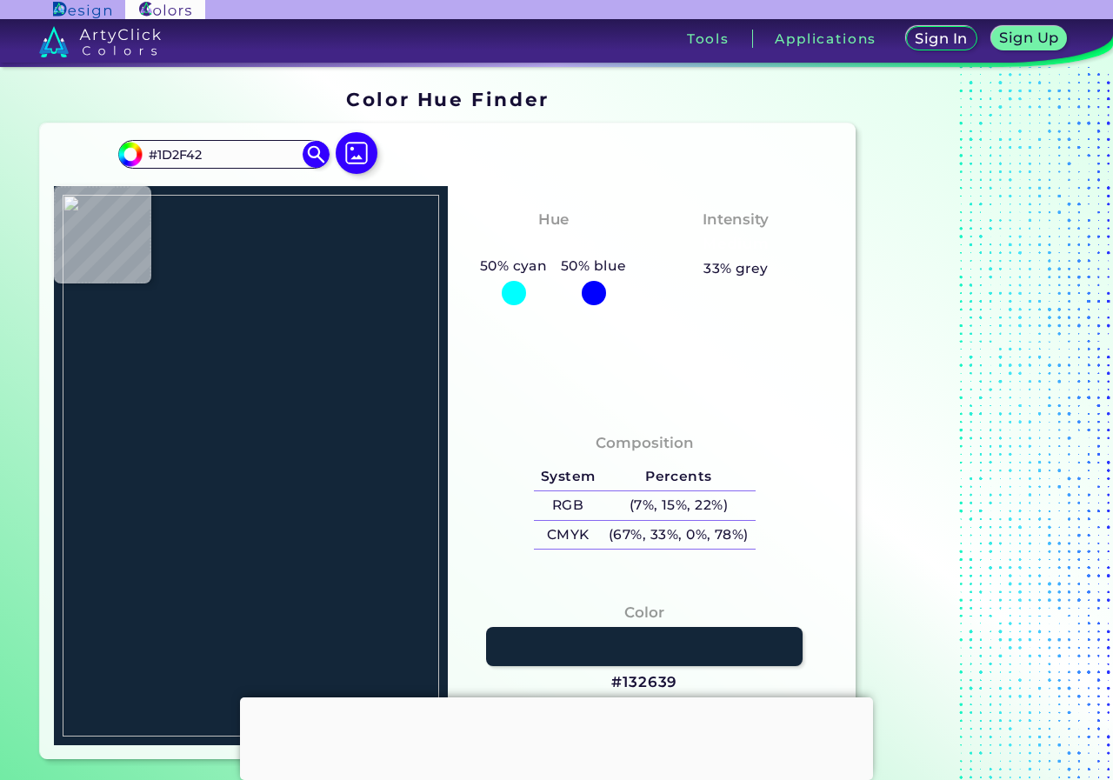
type input "#20354A"
type input "#1d374e"
type input "#1D374E"
type input "#1b354a"
type input "#1B354A"
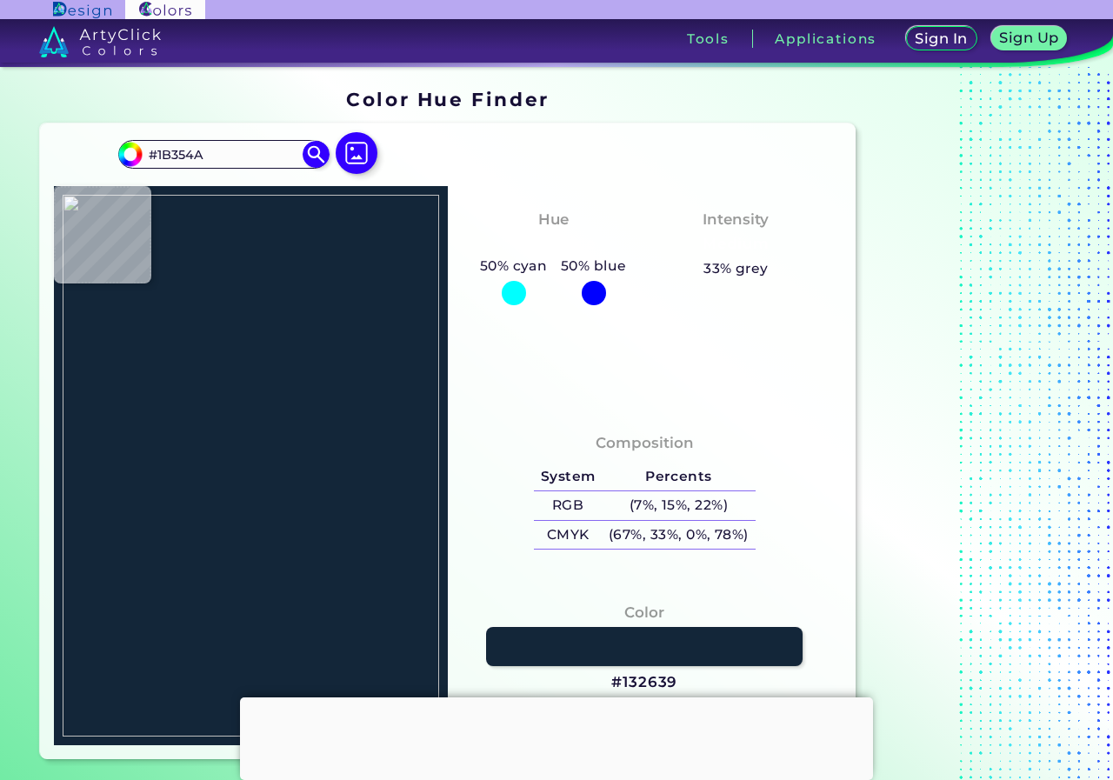
type input "#213952"
type input "#152d47"
type input "#152D47"
type input "#152b44"
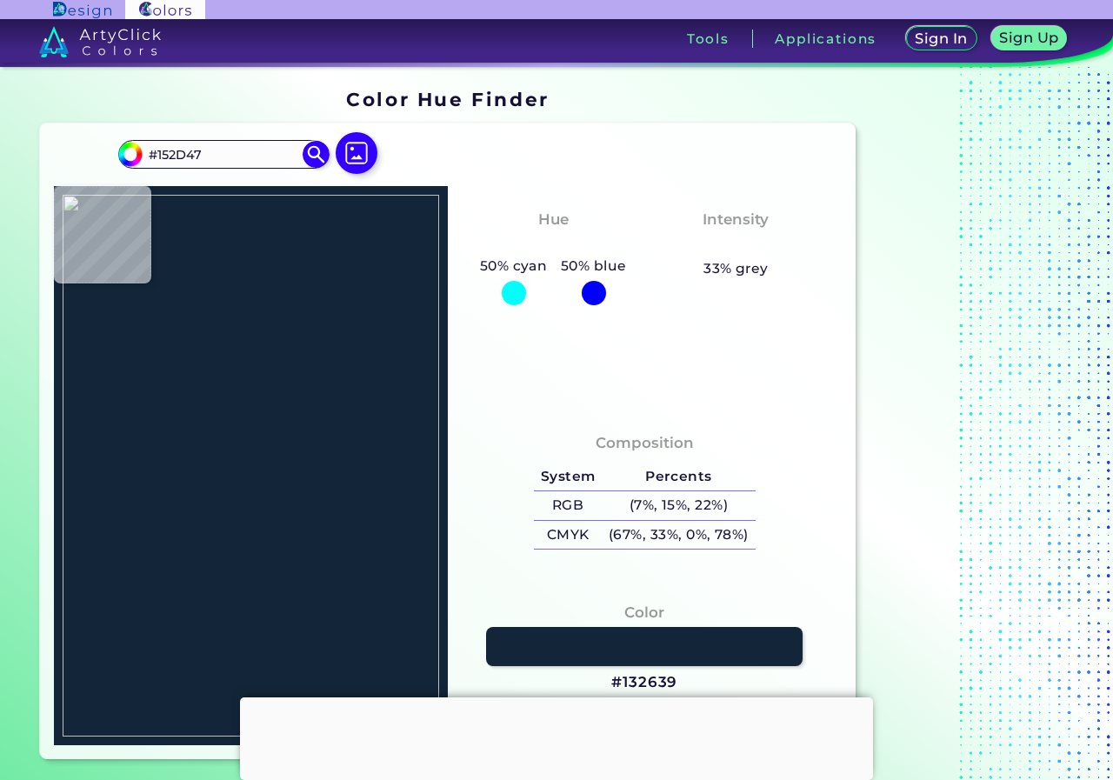
type input "#152B44"
type input "#1d354b"
type input "#1D354B"
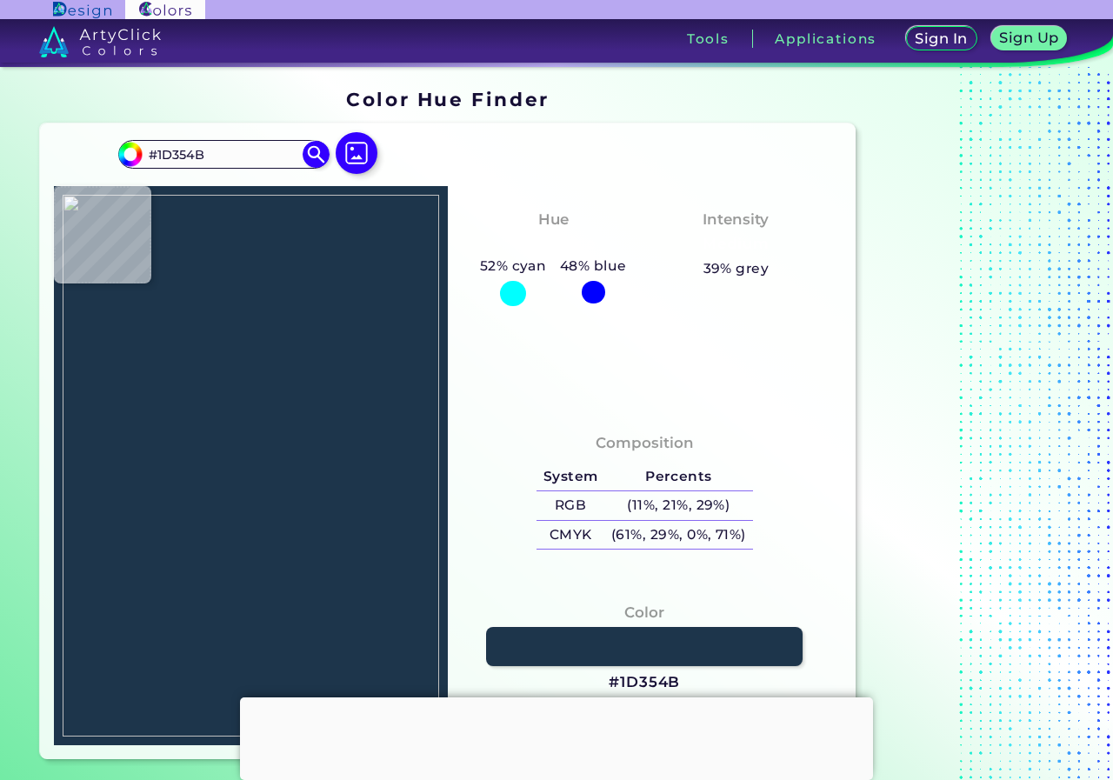
type input "#0e263b"
type input "#0E263B"
type input "#162f47"
type input "#162F47"
type input "#162e44"
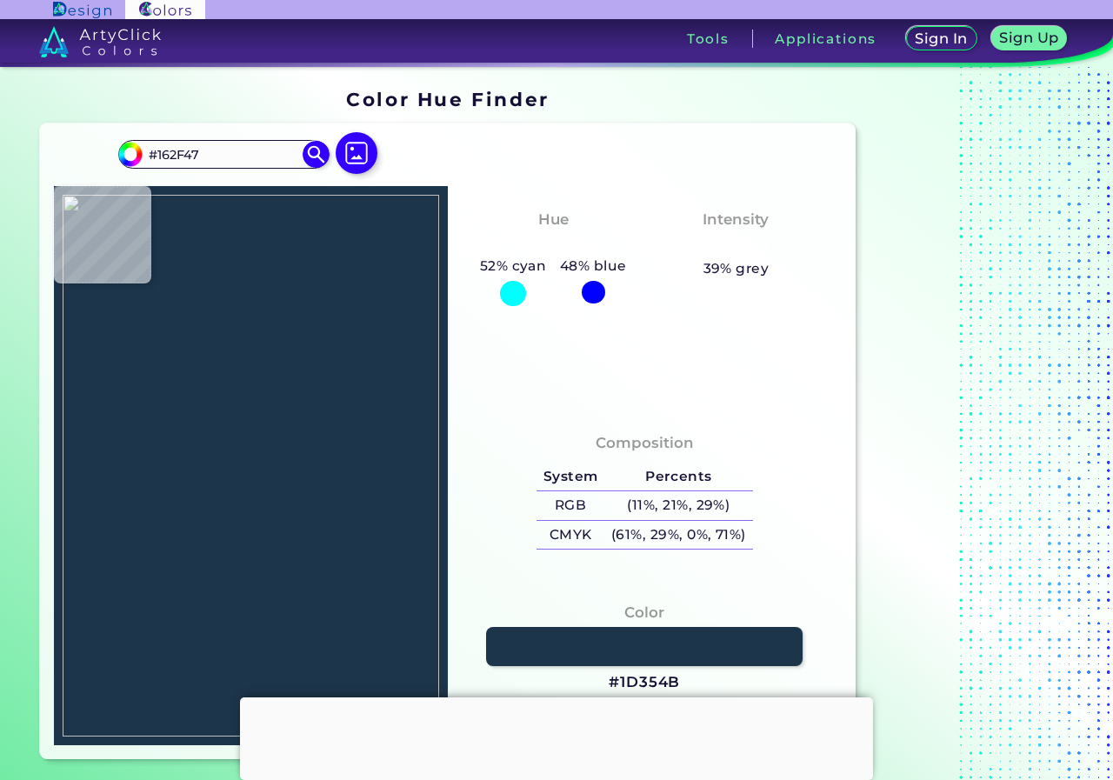
type input "#162E44"
click at [148, 518] on img at bounding box center [251, 466] width 377 height 543
click at [623, 645] on link at bounding box center [645, 646] width 320 height 39
click at [162, 365] on img at bounding box center [251, 466] width 377 height 543
type input "#122031"
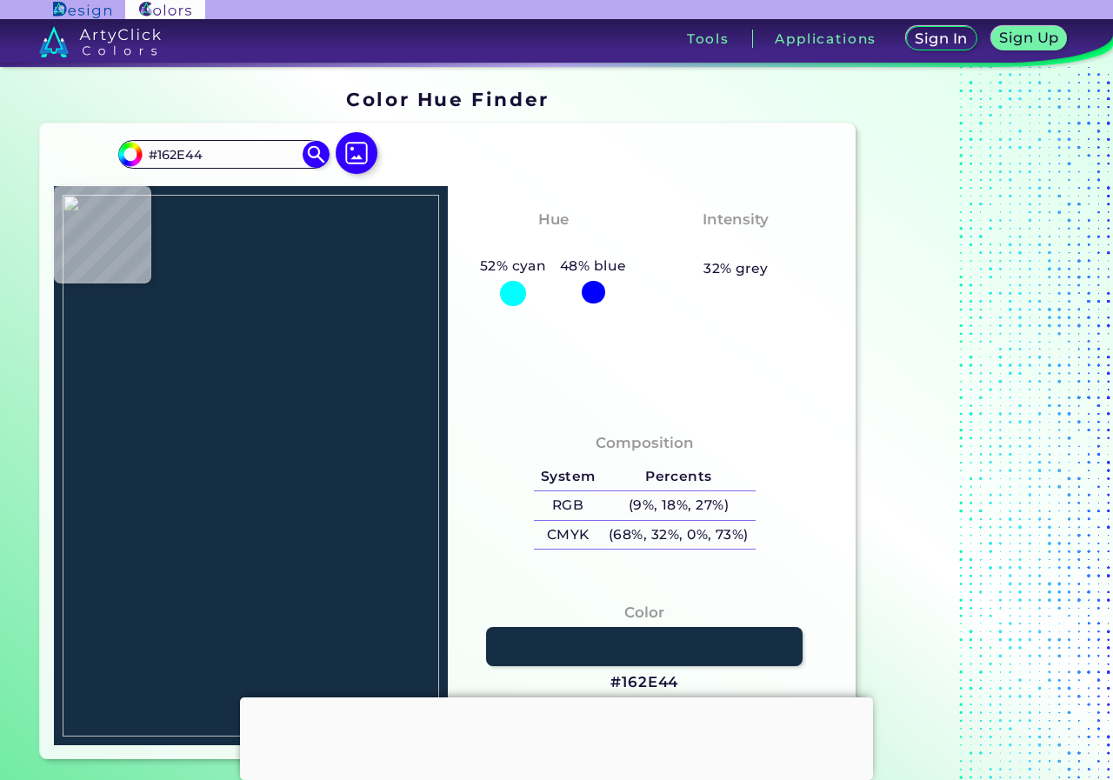
type input "#122031"
type input "#0e1c2b"
type input "#0E1C2B"
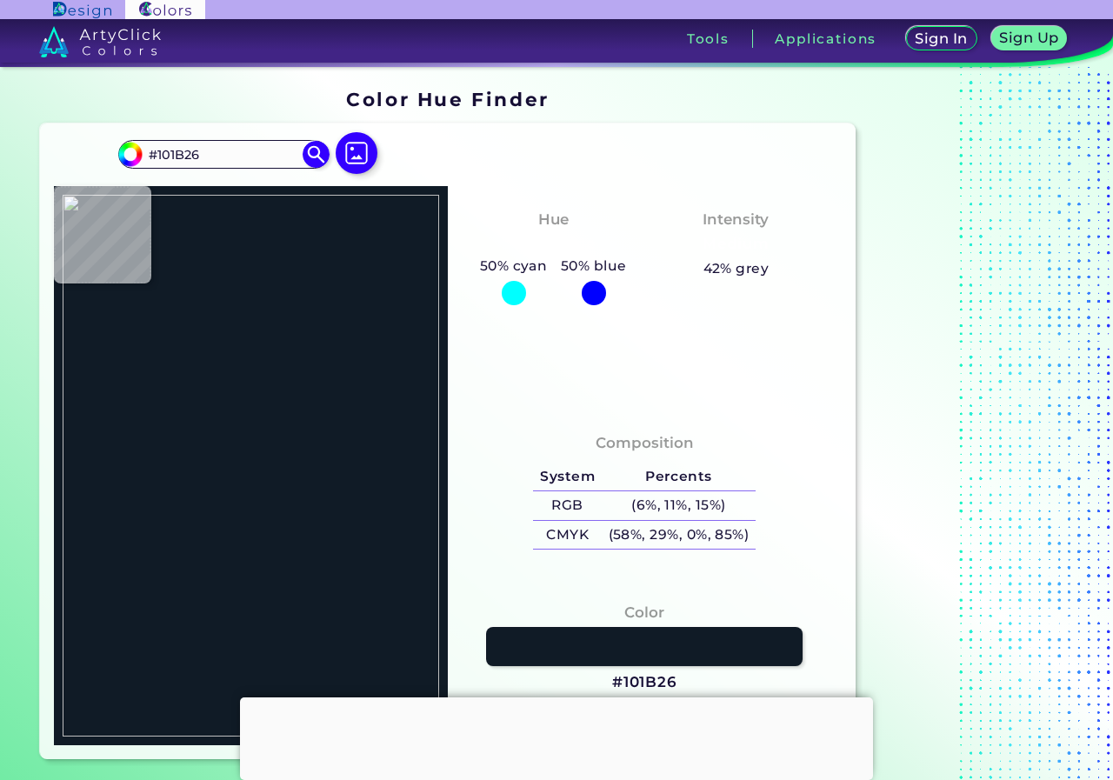
click at [158, 354] on img at bounding box center [251, 466] width 377 height 543
click at [519, 654] on link at bounding box center [645, 646] width 320 height 39
click at [627, 636] on link at bounding box center [645, 646] width 320 height 39
click at [227, 530] on img at bounding box center [251, 466] width 377 height 543
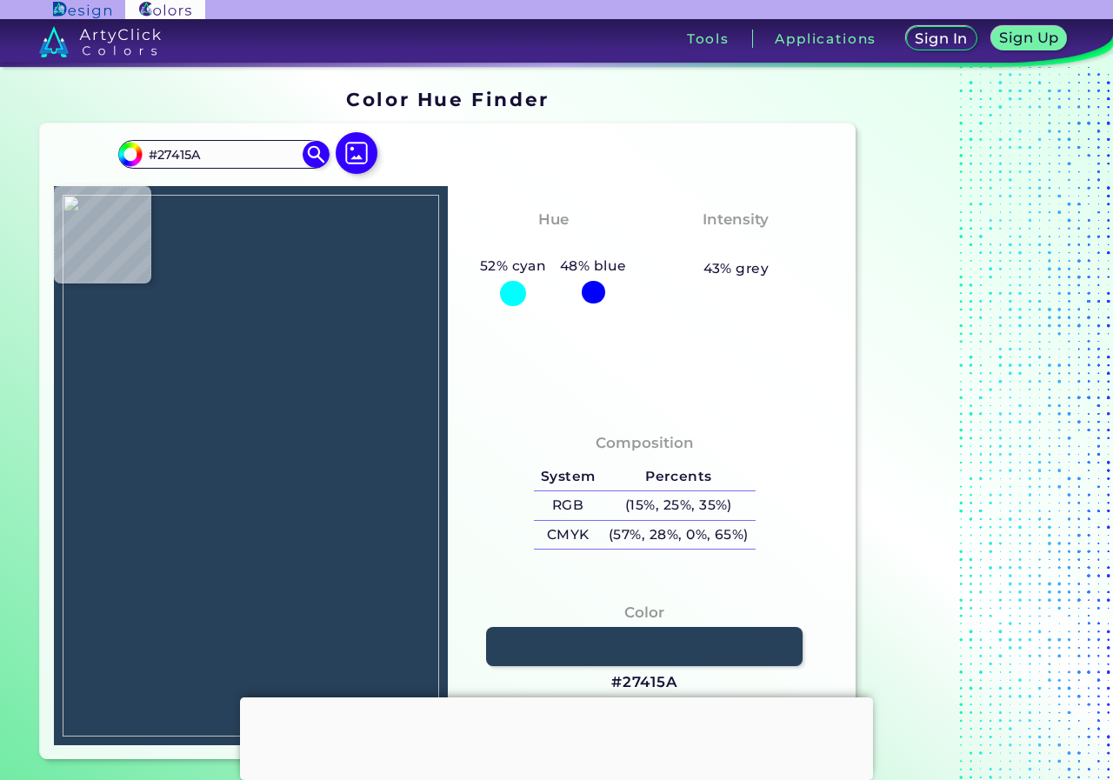
click at [227, 536] on img at bounding box center [251, 466] width 377 height 543
click at [599, 644] on link at bounding box center [645, 646] width 320 height 39
click at [255, 539] on img at bounding box center [251, 466] width 377 height 543
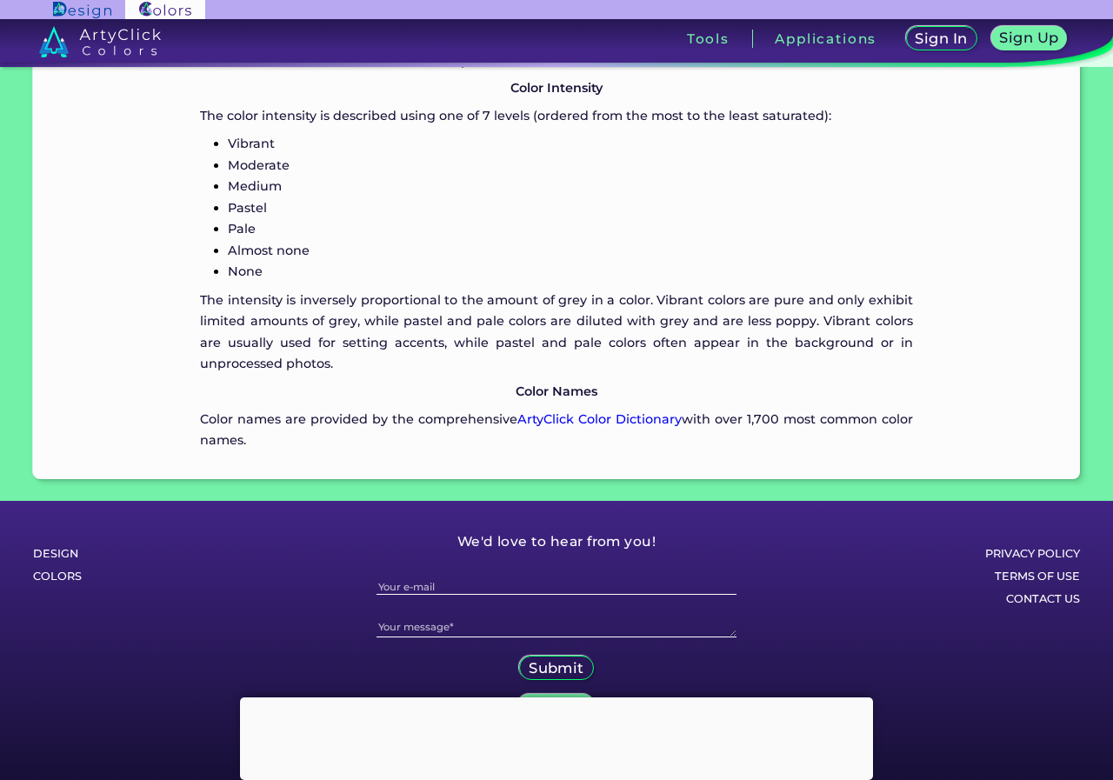
scroll to position [2035, 0]
